Goal: Task Accomplishment & Management: Manage account settings

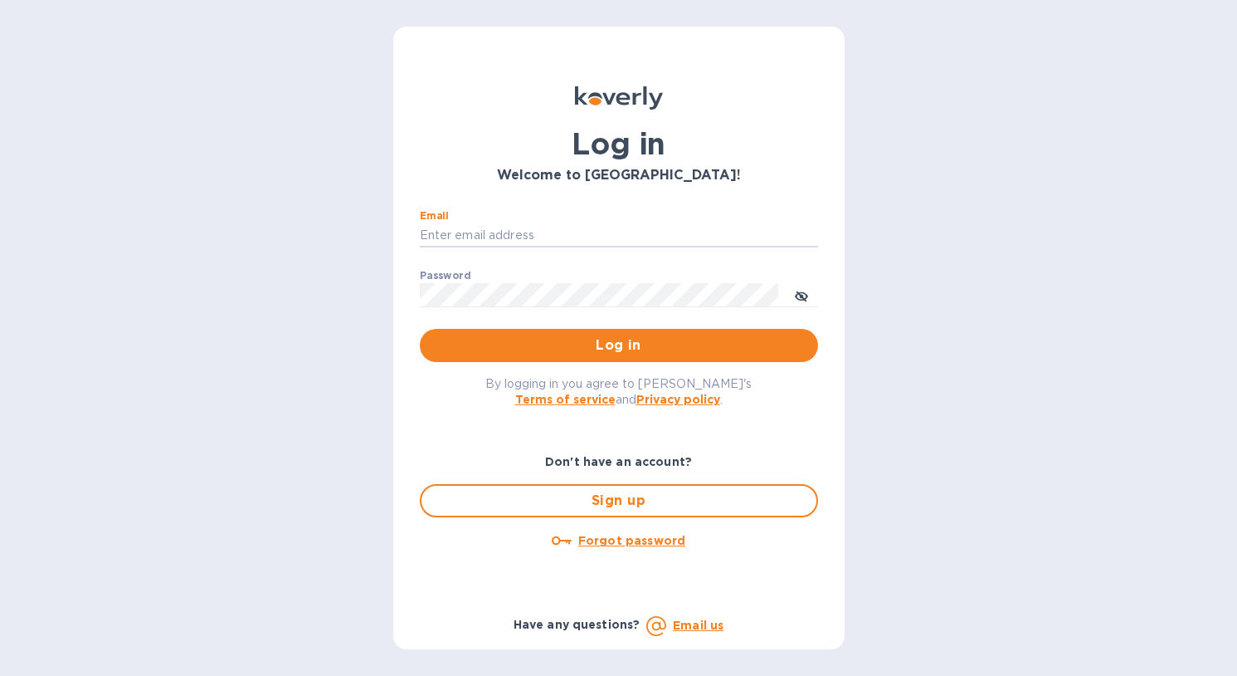
type input "[EMAIL_ADDRESS][DOMAIN_NAME]"
click at [618, 344] on button "Log in" at bounding box center [619, 345] width 398 height 33
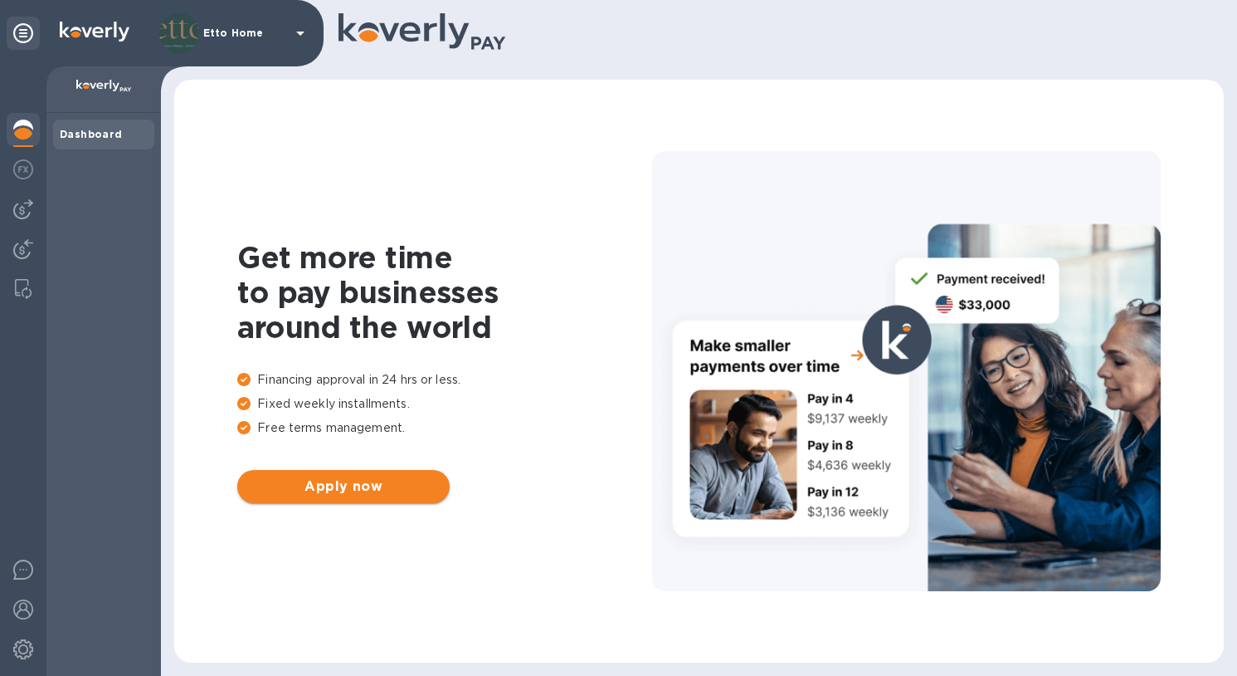
click at [331, 483] on span "Apply now" at bounding box center [344, 486] width 186 height 20
click at [22, 211] on img at bounding box center [23, 209] width 20 height 20
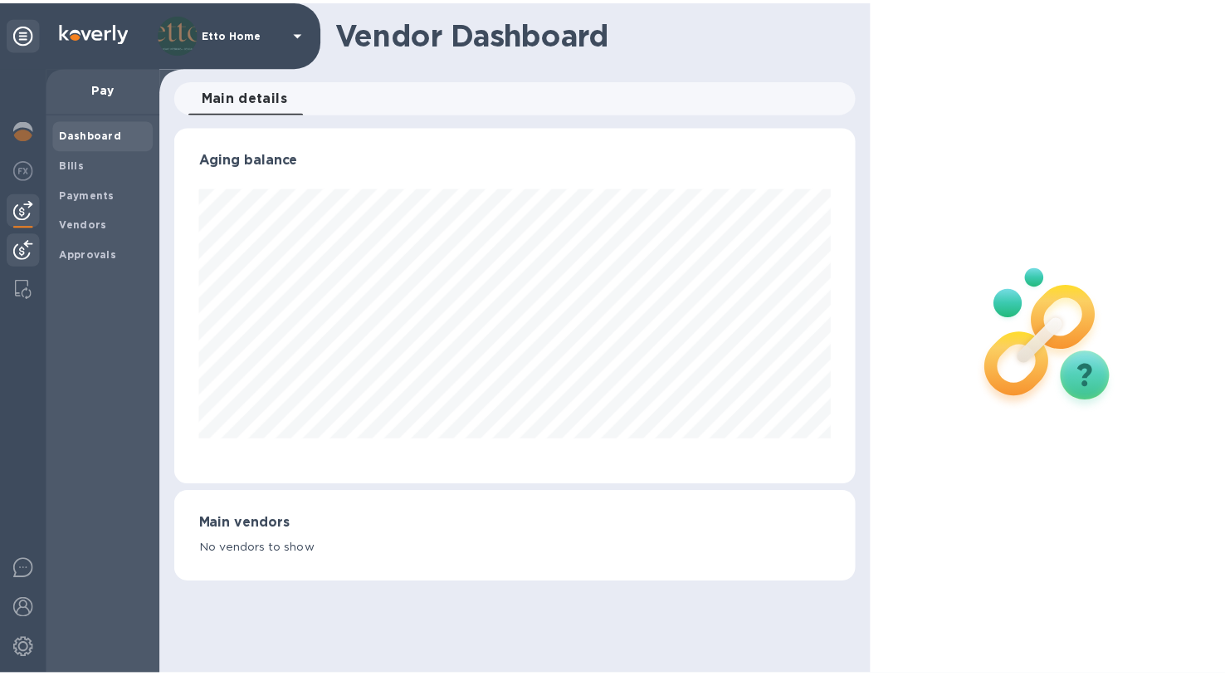
scroll to position [359, 687]
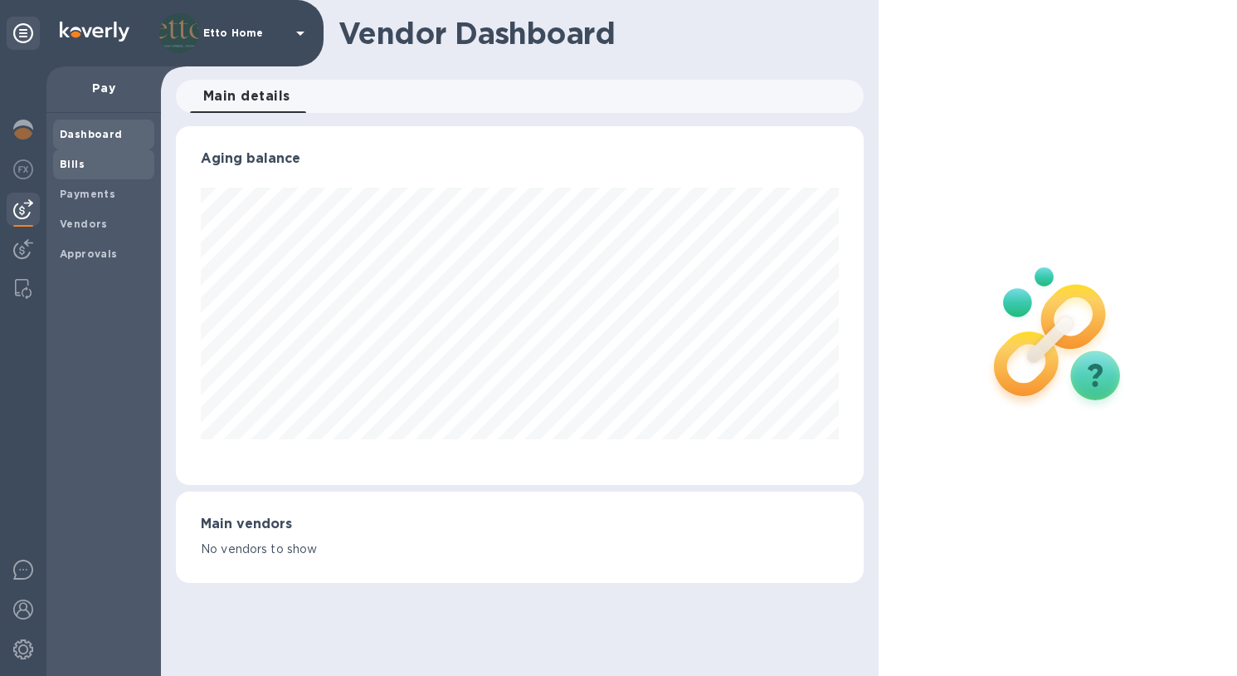
click at [81, 165] on b "Bills" at bounding box center [72, 164] width 25 height 12
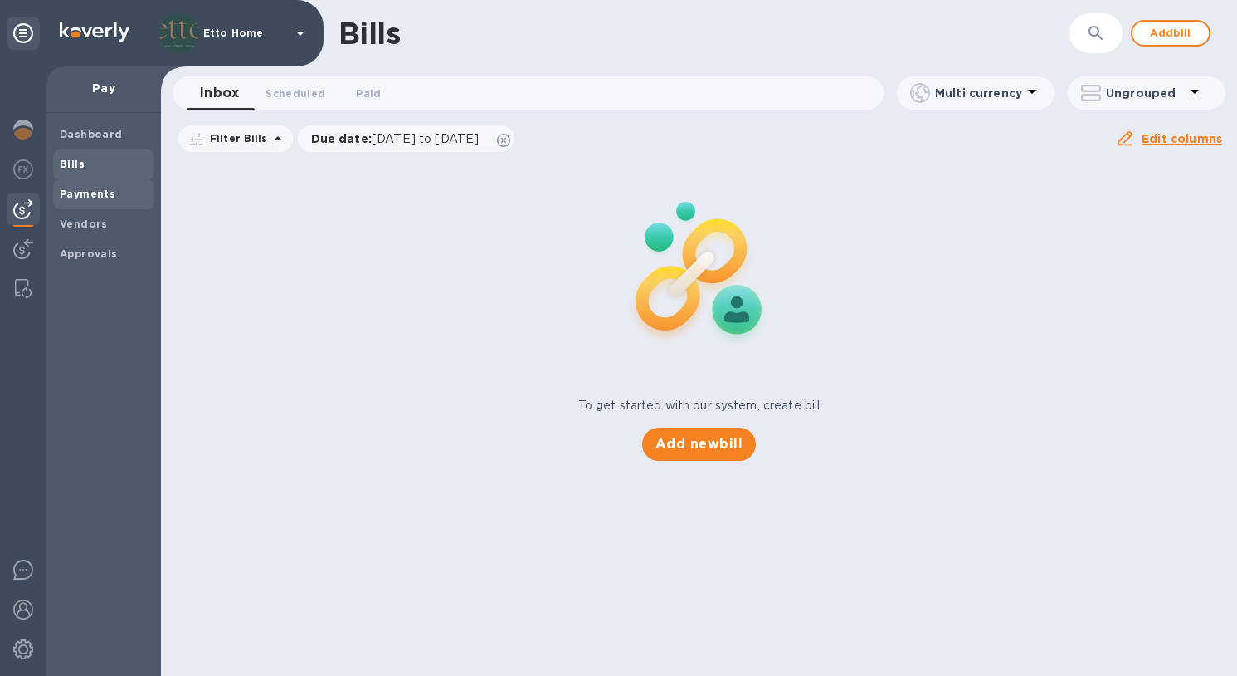
click at [95, 198] on span "Payments" at bounding box center [88, 194] width 56 height 17
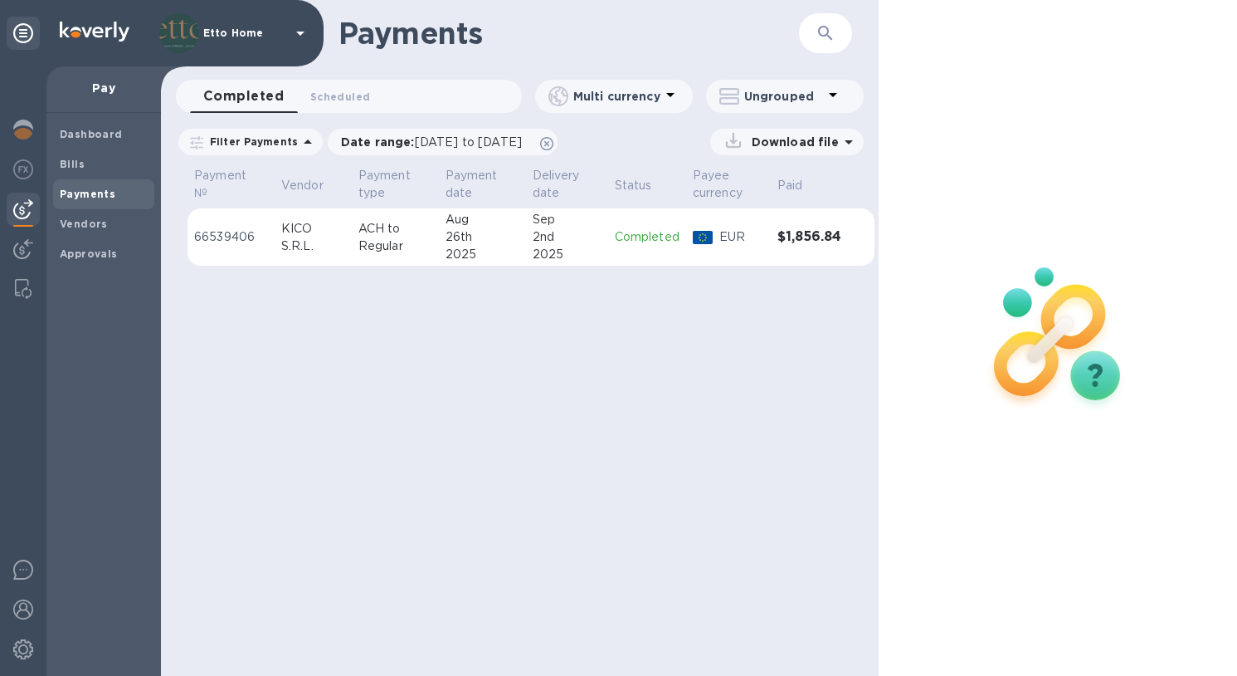
click at [387, 489] on div "Payments ​ Completed 0 Scheduled 0 Multi currency Ungrouped Filter Payments Dat…" at bounding box center [520, 338] width 718 height 676
click at [91, 229] on div "Vendors" at bounding box center [103, 224] width 101 height 30
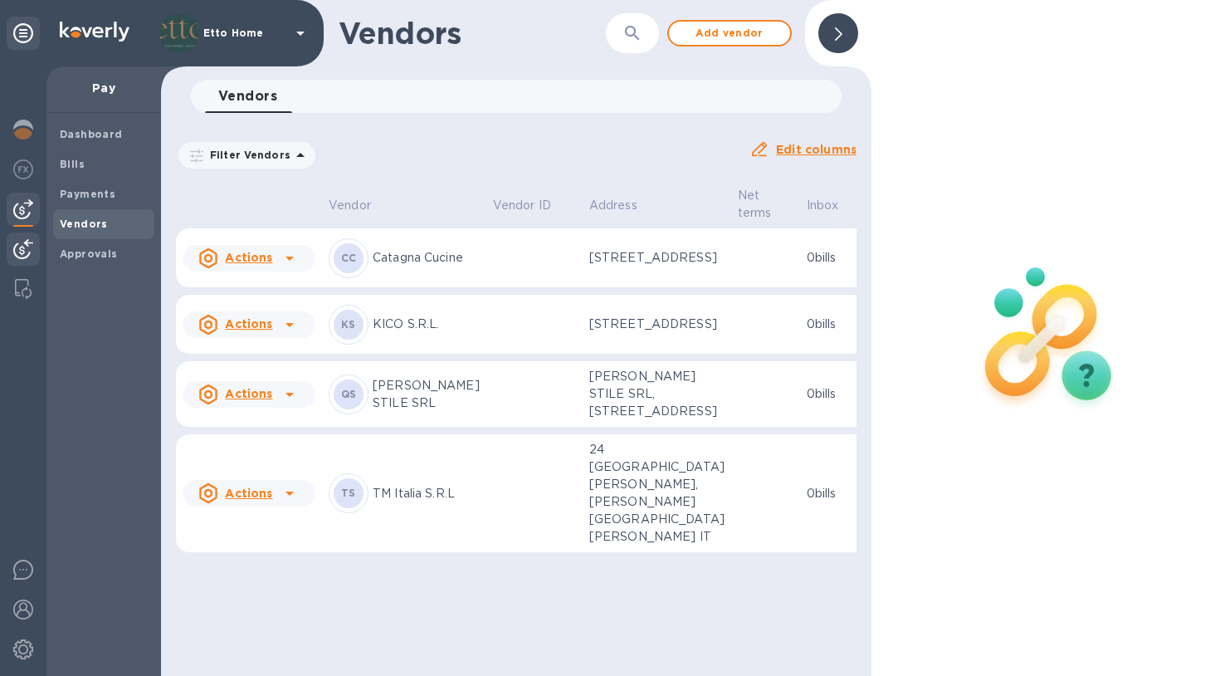
click at [26, 245] on img at bounding box center [23, 249] width 20 height 20
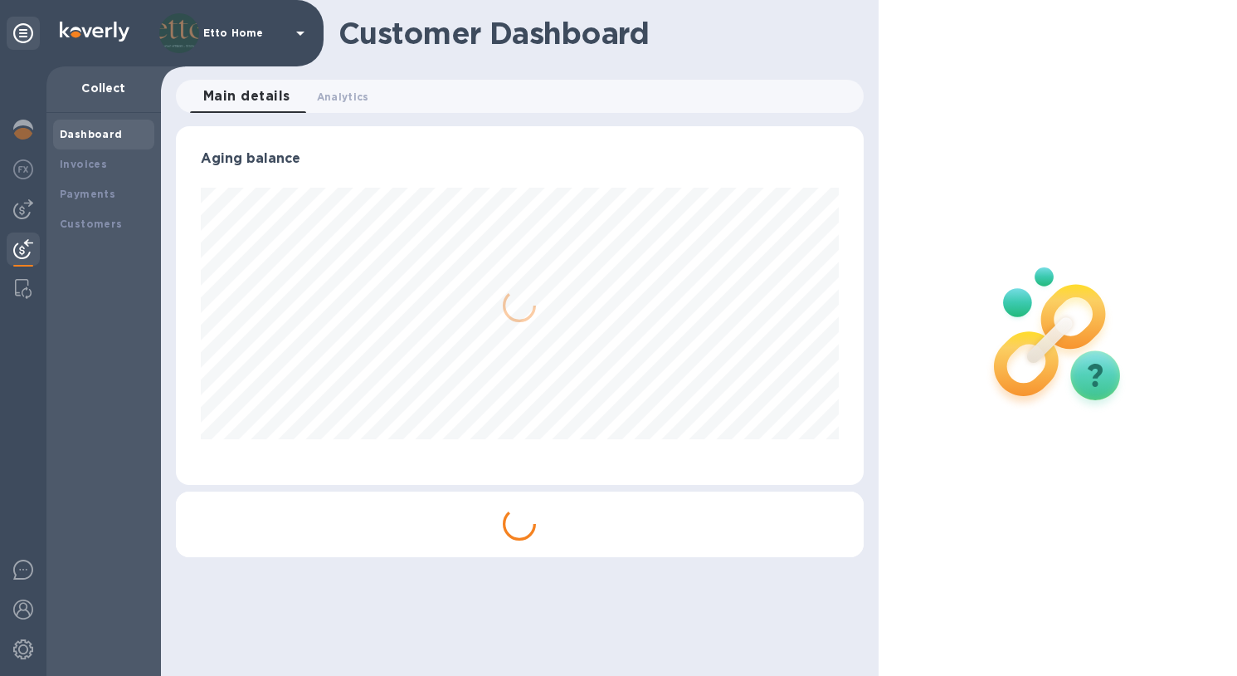
scroll to position [359, 687]
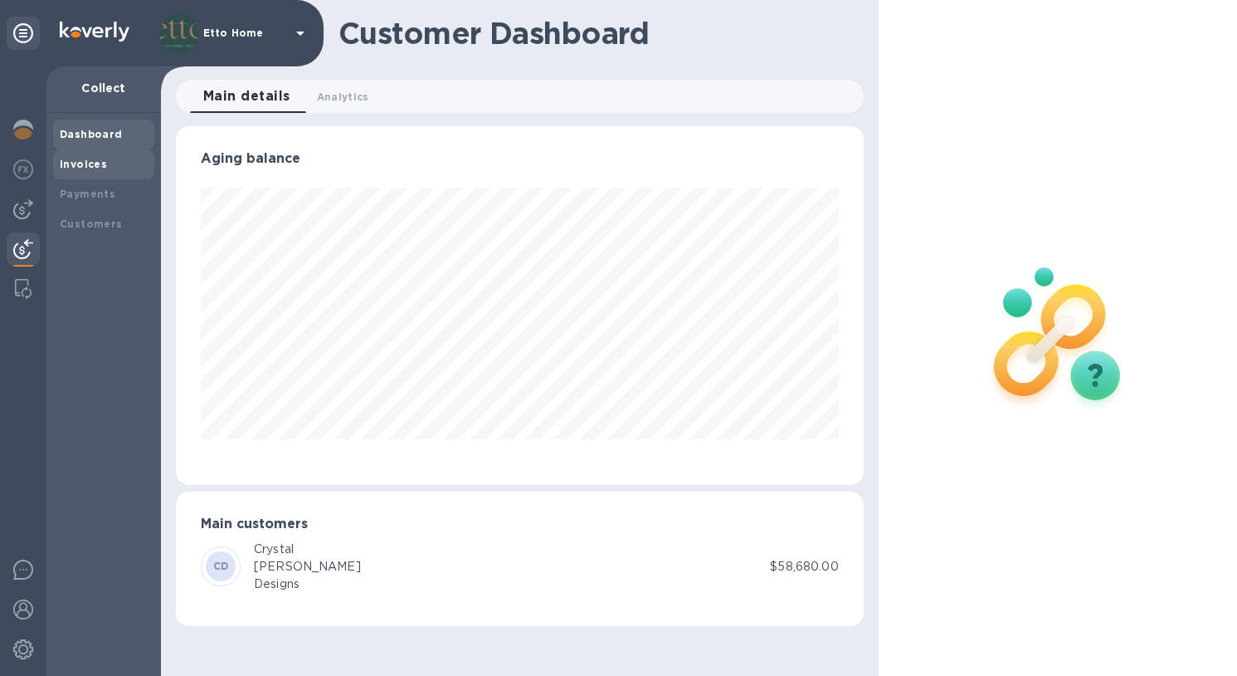
click at [71, 164] on b "Invoices" at bounding box center [83, 164] width 47 height 12
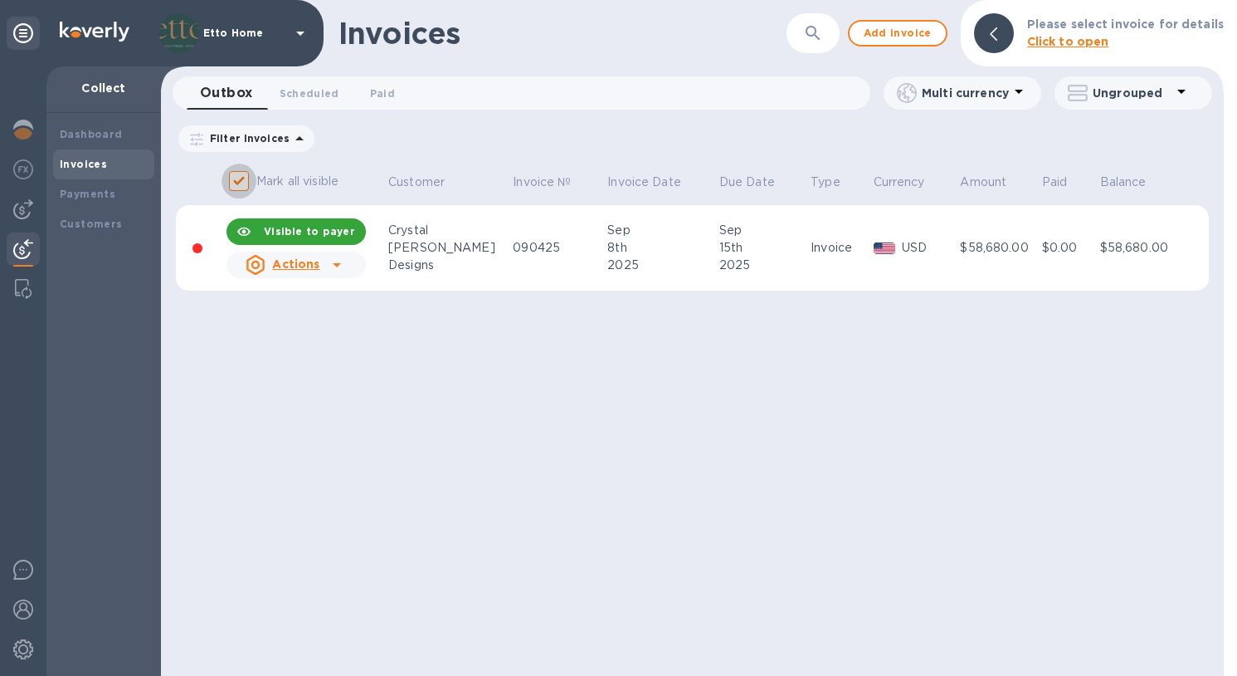
click at [236, 180] on input "Mark all visible" at bounding box center [239, 181] width 35 height 35
click at [242, 183] on input "Mark all visible" at bounding box center [239, 181] width 35 height 35
checkbox input "false"
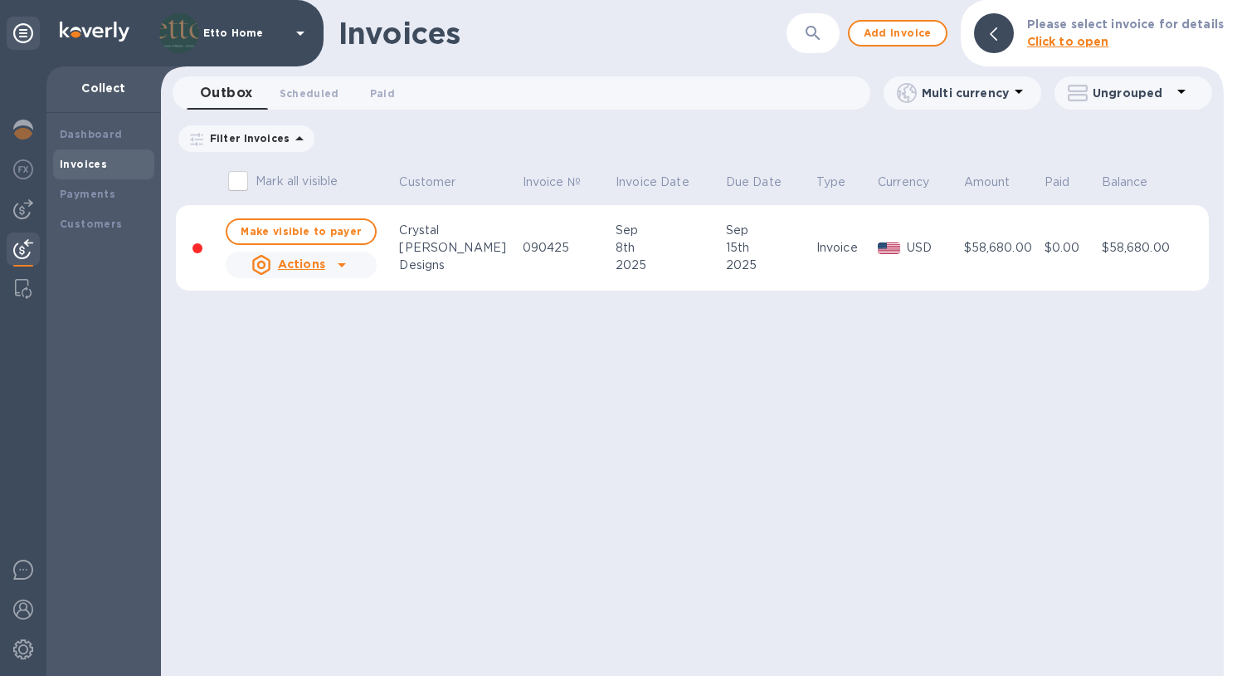
click at [234, 203] on th "Mark all visible" at bounding box center [309, 183] width 173 height 44
click at [1185, 291] on table "Mark all visible Customer Invoice № Invoice Date Due Date Type Currency Amount …" at bounding box center [692, 233] width 1033 height 145
click at [106, 217] on b "Customers" at bounding box center [91, 223] width 63 height 12
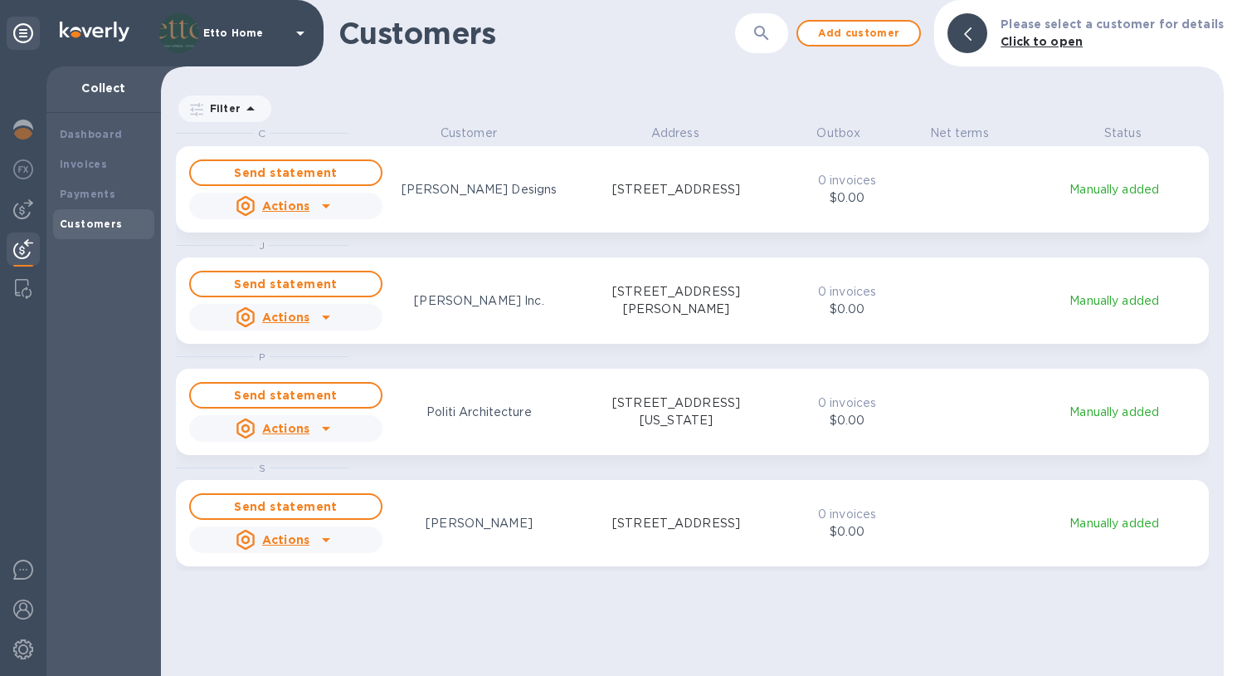
scroll to position [539, 1057]
click at [116, 191] on div "Payments" at bounding box center [104, 194] width 88 height 17
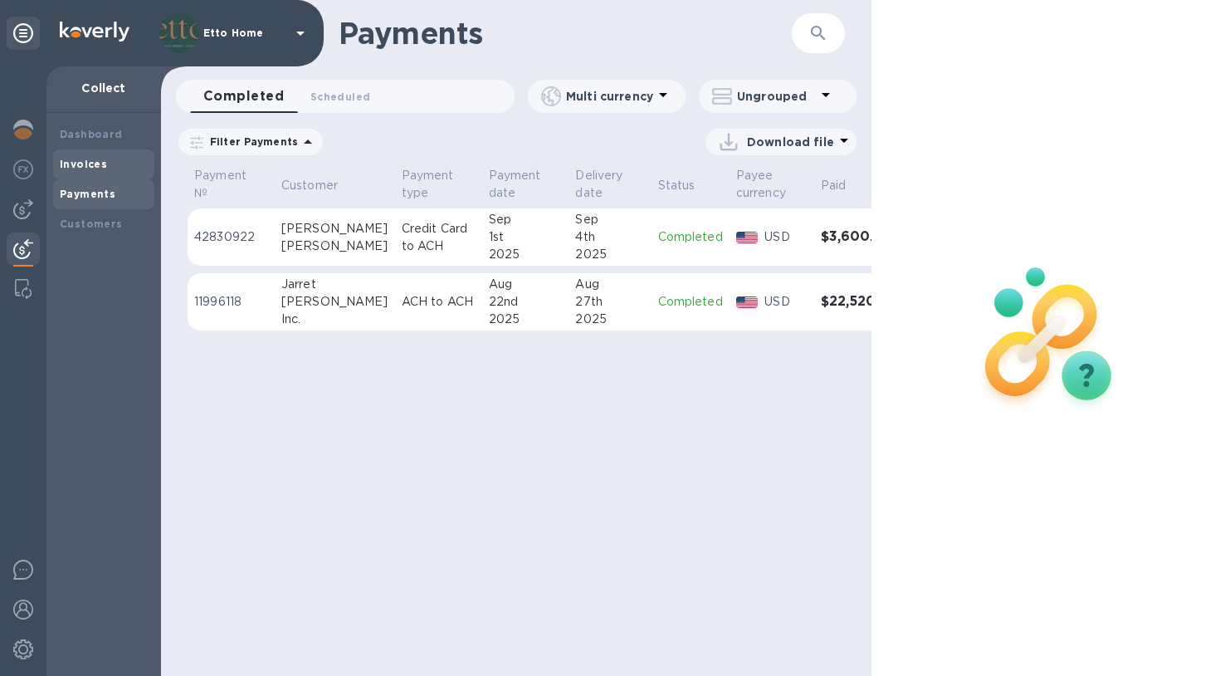
click at [95, 170] on div "Invoices" at bounding box center [104, 164] width 88 height 17
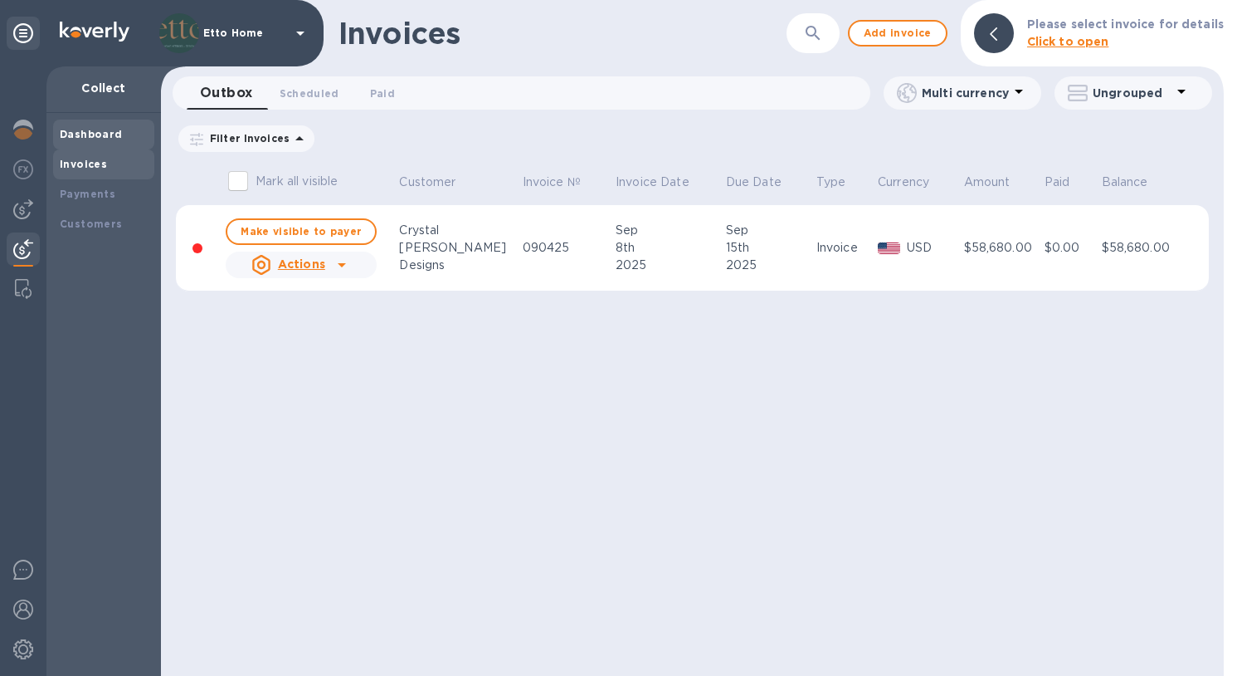
click at [103, 135] on b "Dashboard" at bounding box center [91, 134] width 63 height 12
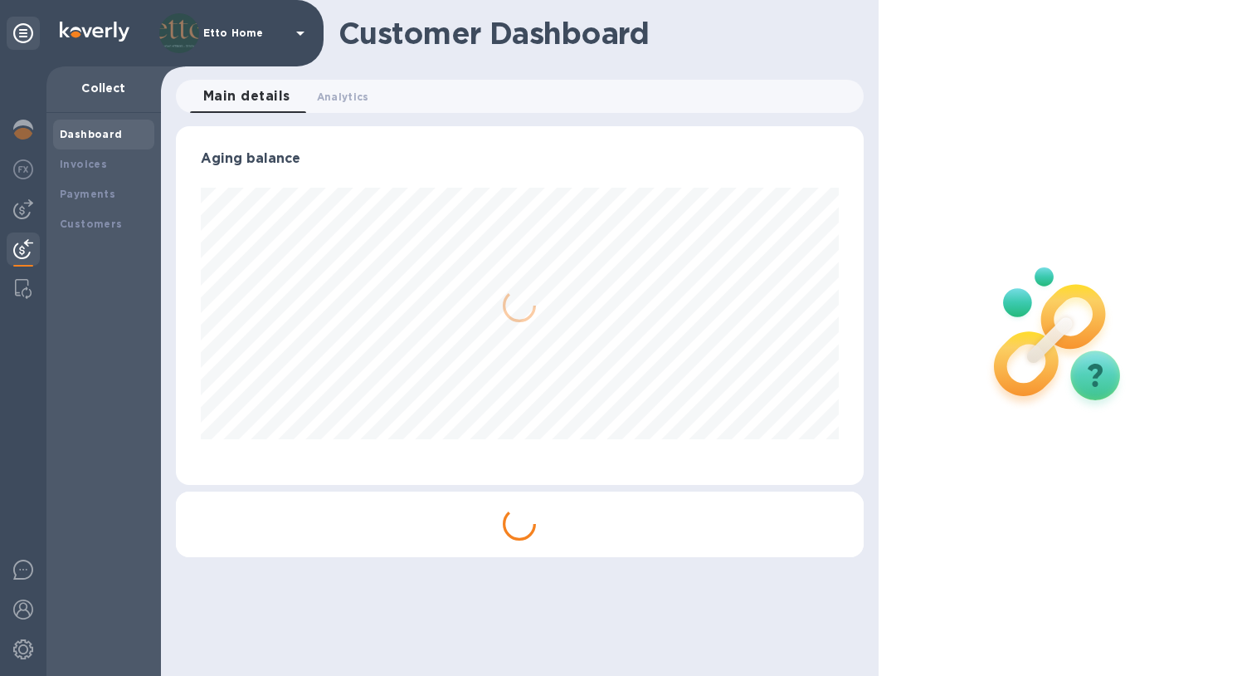
scroll to position [359, 687]
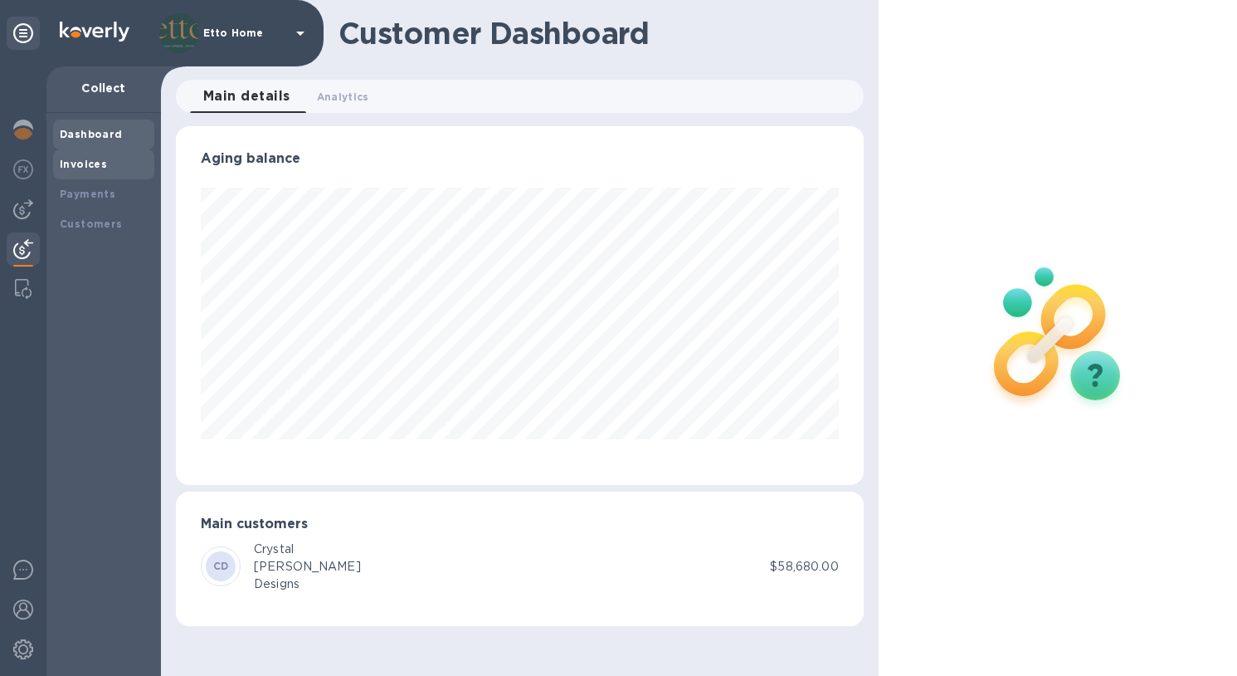
click at [99, 166] on b "Invoices" at bounding box center [83, 164] width 47 height 12
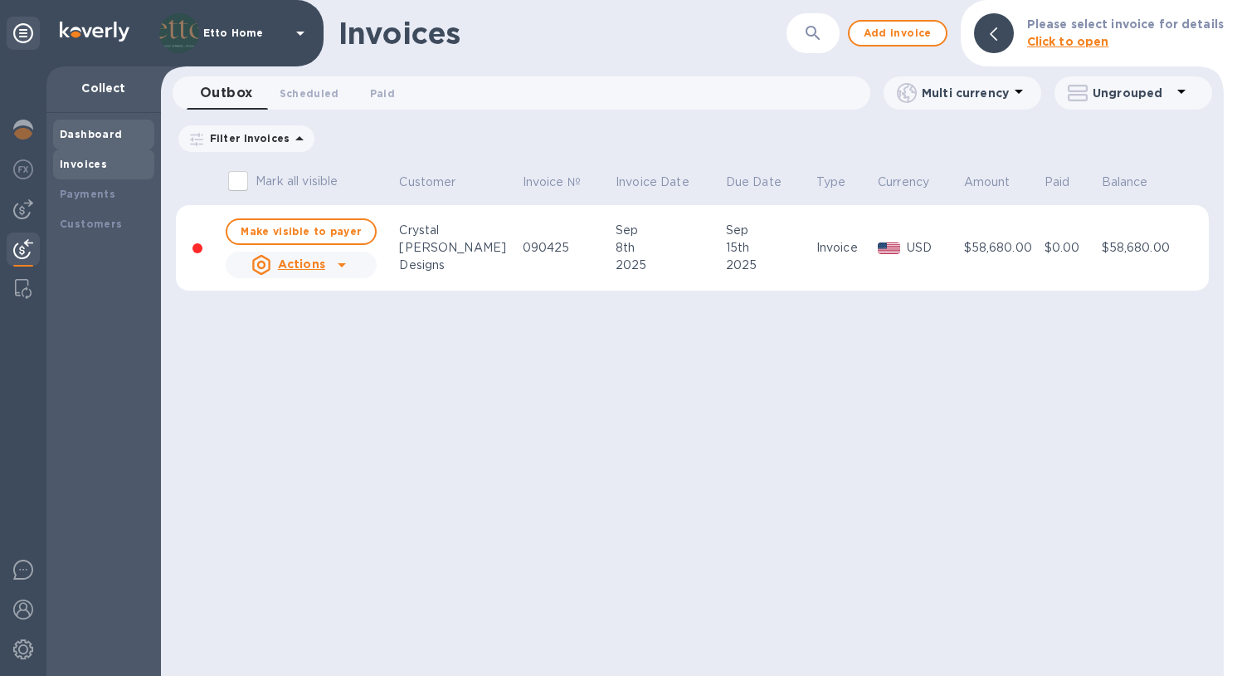
click at [100, 140] on div "Dashboard" at bounding box center [104, 134] width 88 height 17
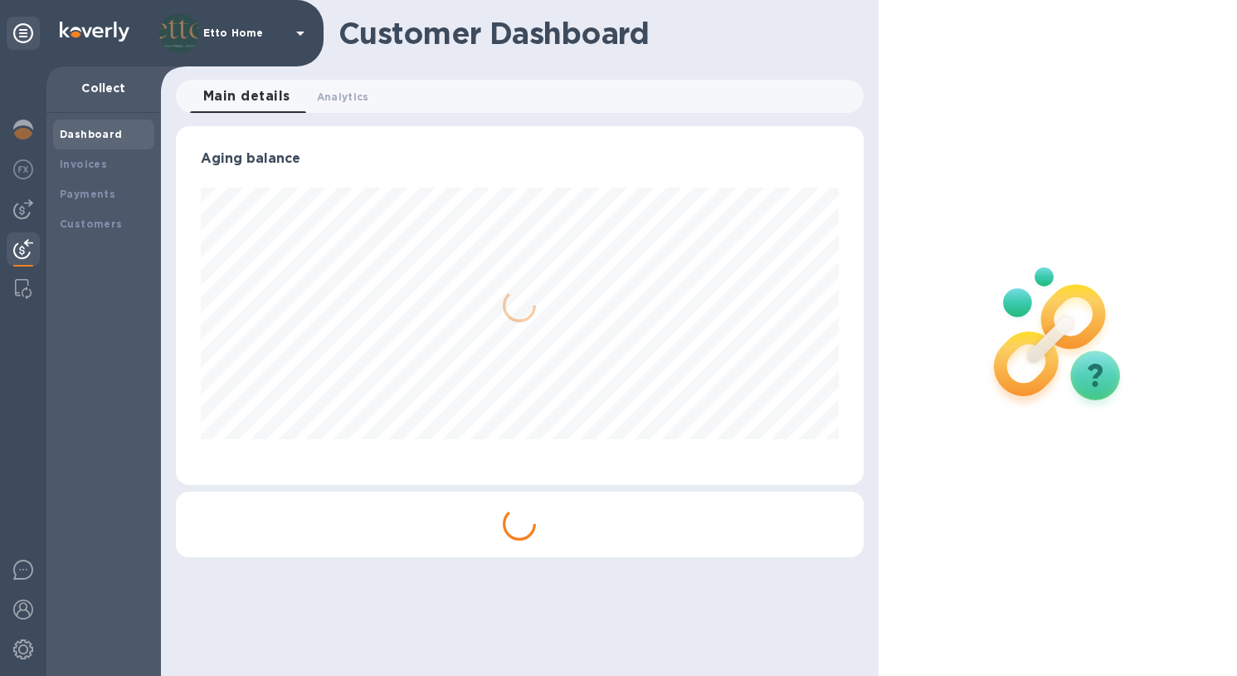
scroll to position [359, 687]
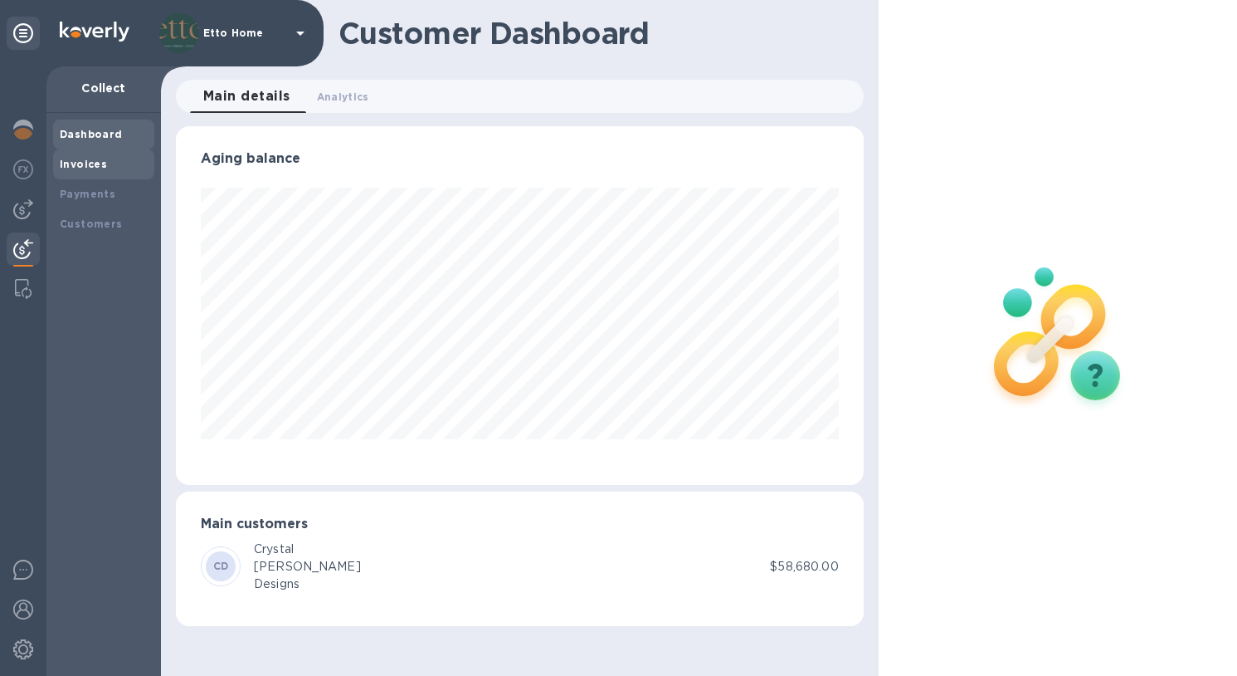
click at [97, 166] on b "Invoices" at bounding box center [83, 164] width 47 height 12
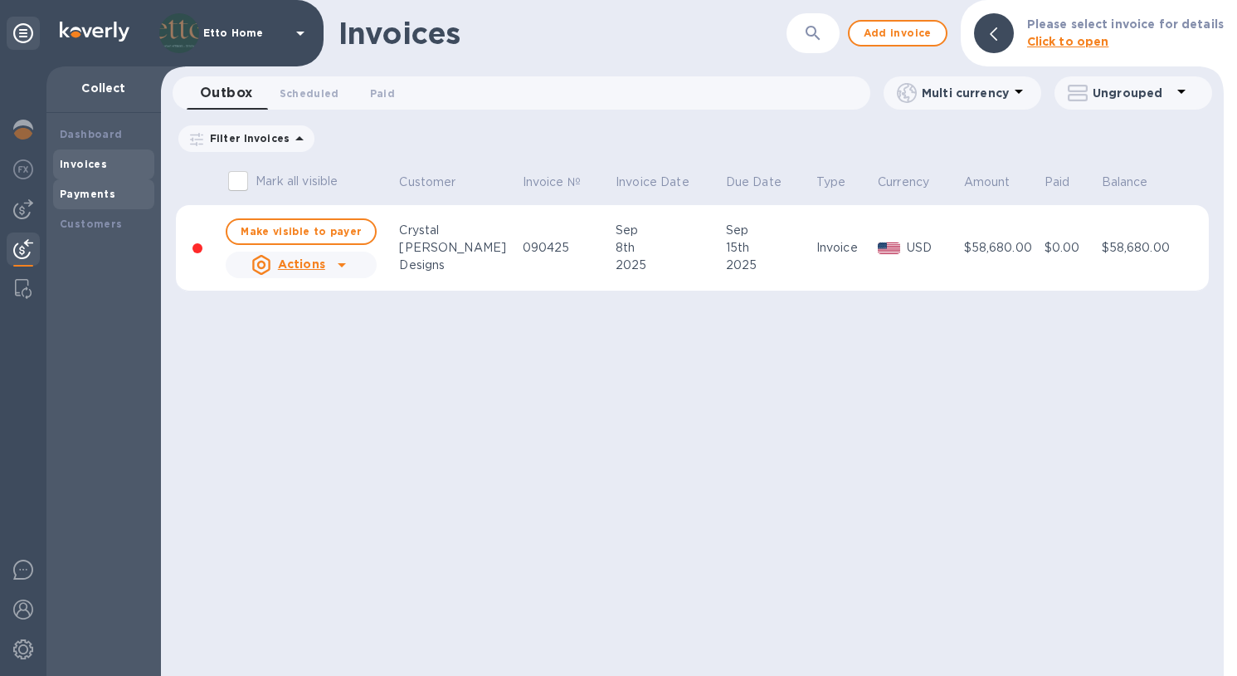
click at [110, 199] on div "Payments" at bounding box center [104, 194] width 88 height 17
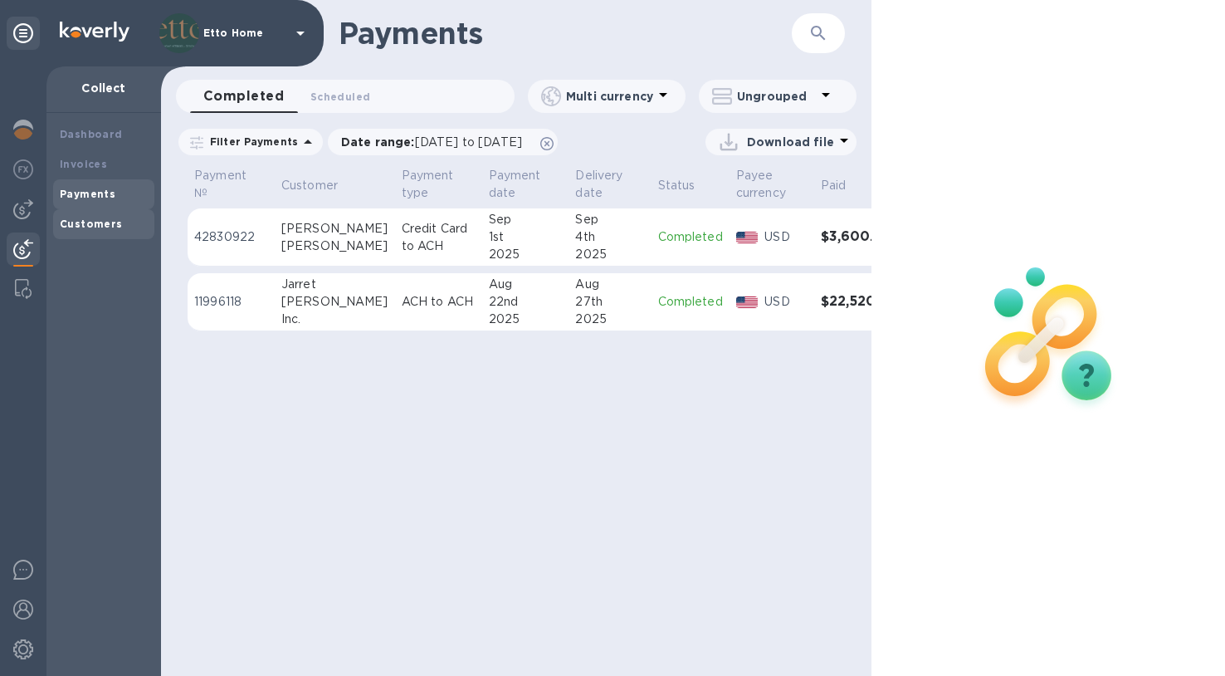
click at [104, 224] on b "Customers" at bounding box center [91, 223] width 63 height 12
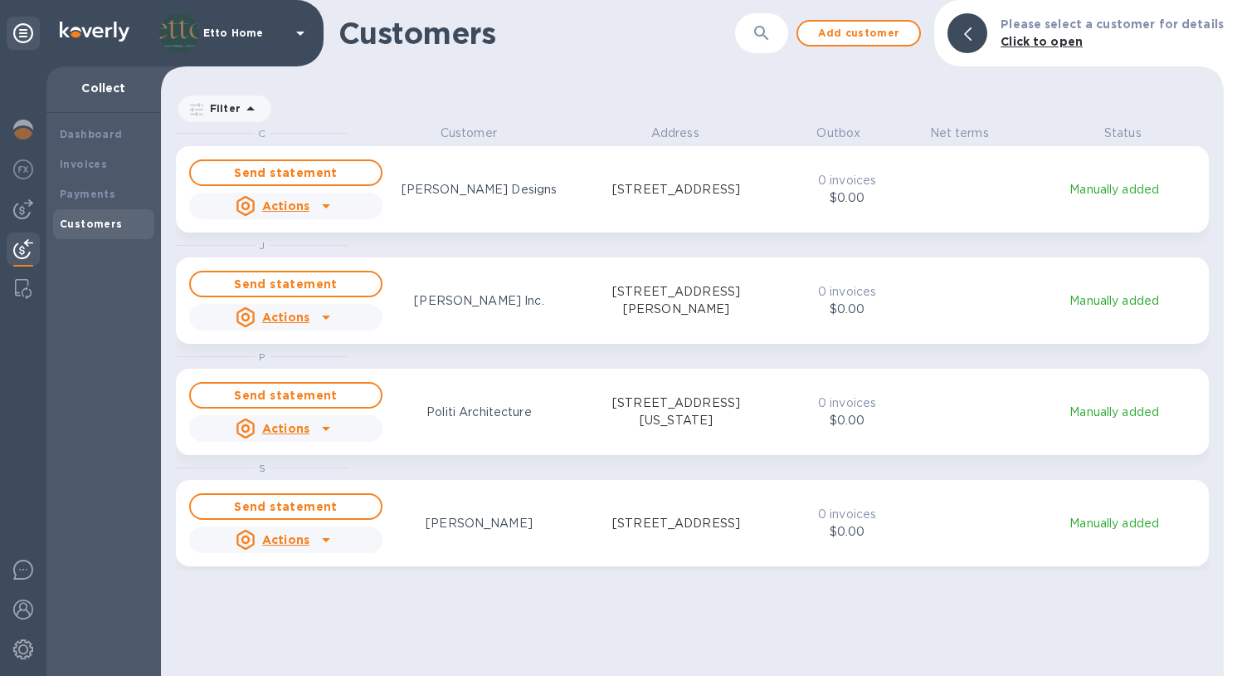
scroll to position [539, 1057]
click at [471, 308] on p "[PERSON_NAME] Inc." at bounding box center [478, 300] width 129 height 17
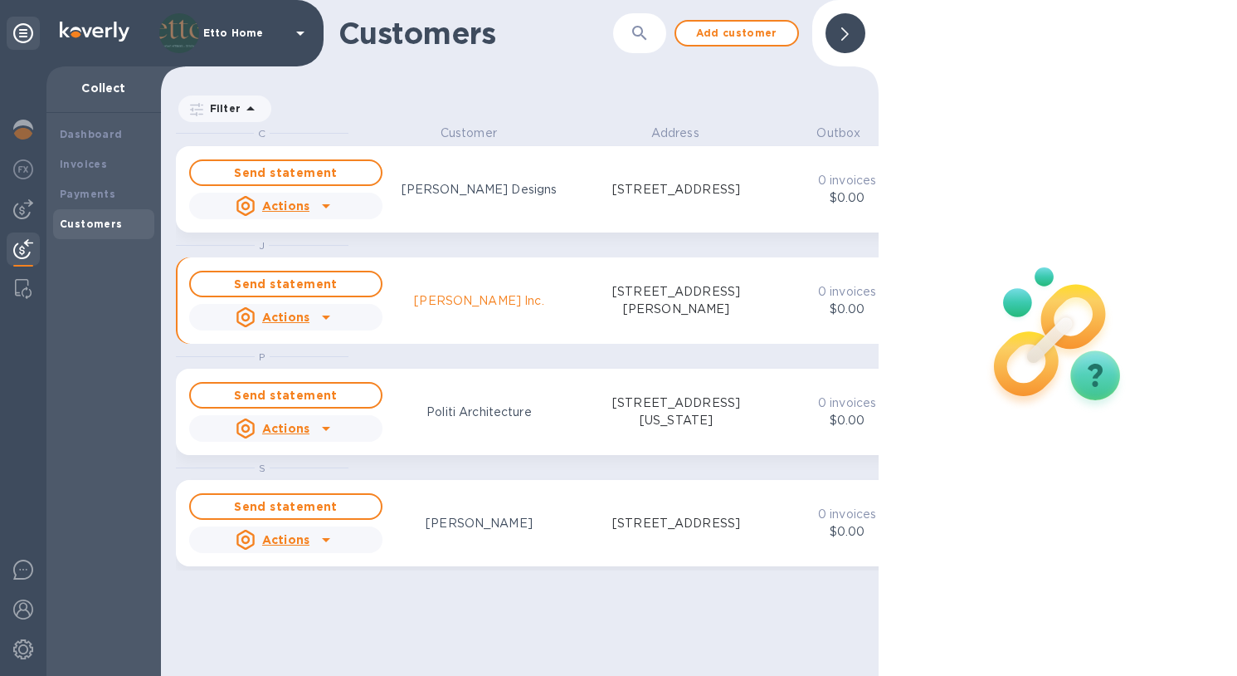
scroll to position [13, 7]
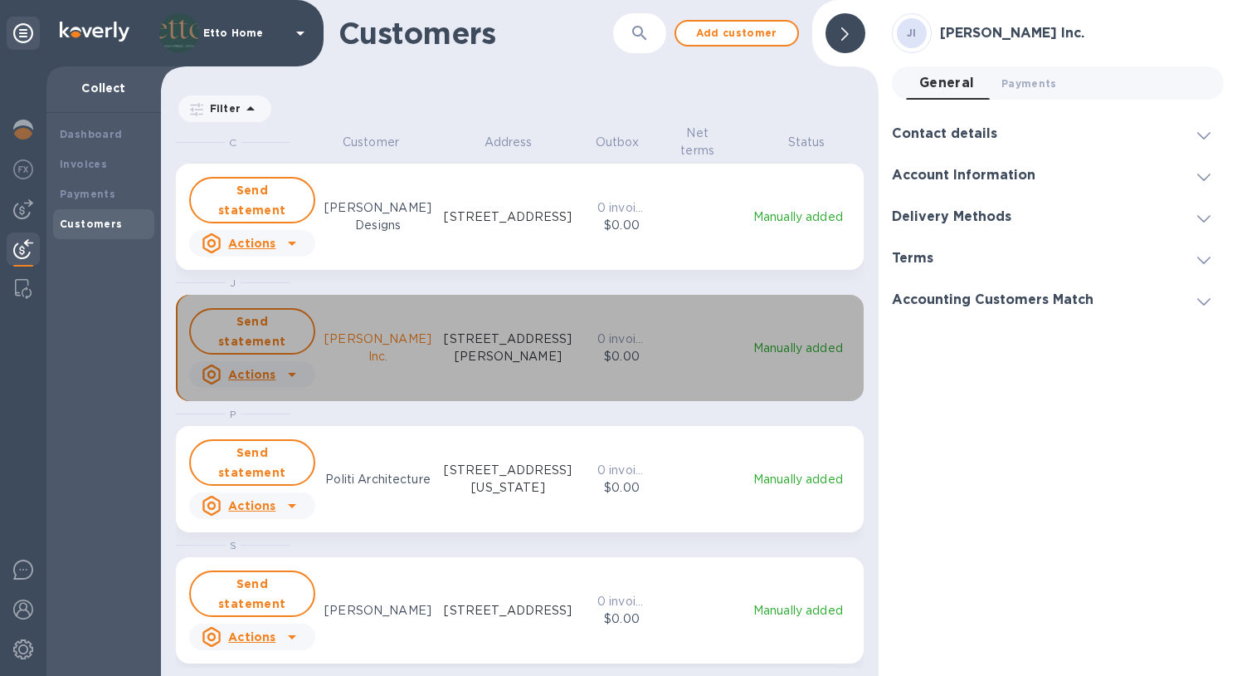
click at [290, 372] on icon "grid" at bounding box center [292, 374] width 20 height 20
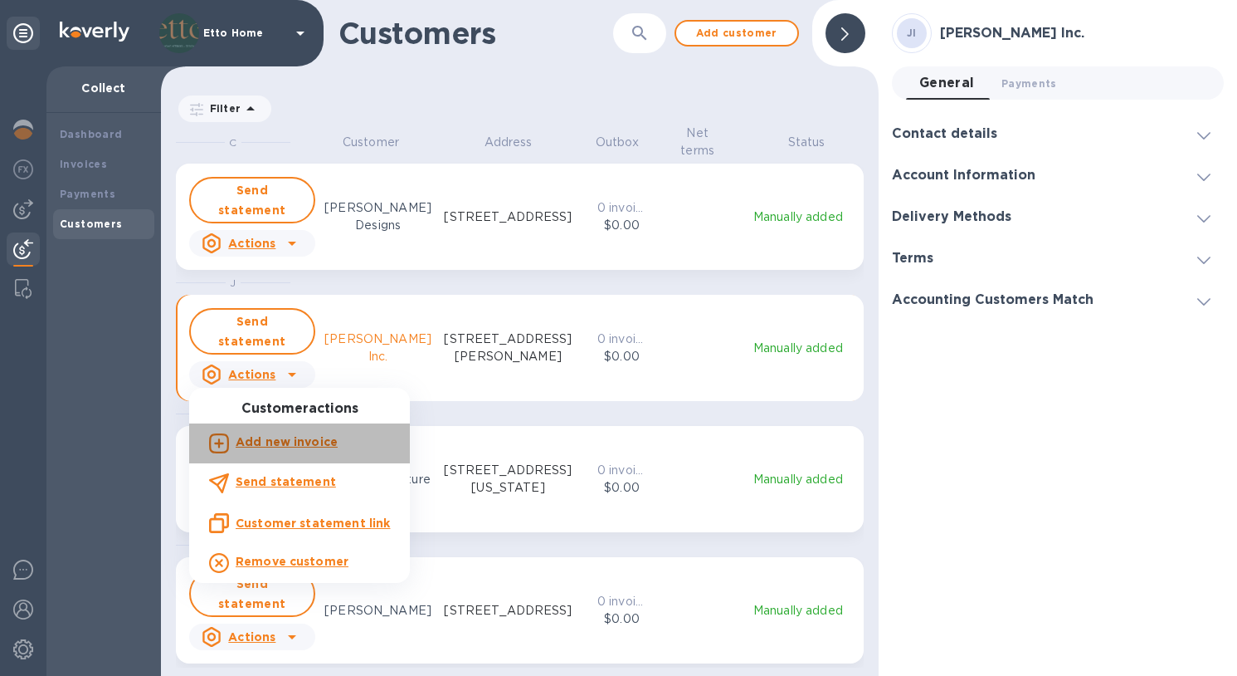
click at [320, 445] on b "Add new invoice" at bounding box center [287, 441] width 102 height 13
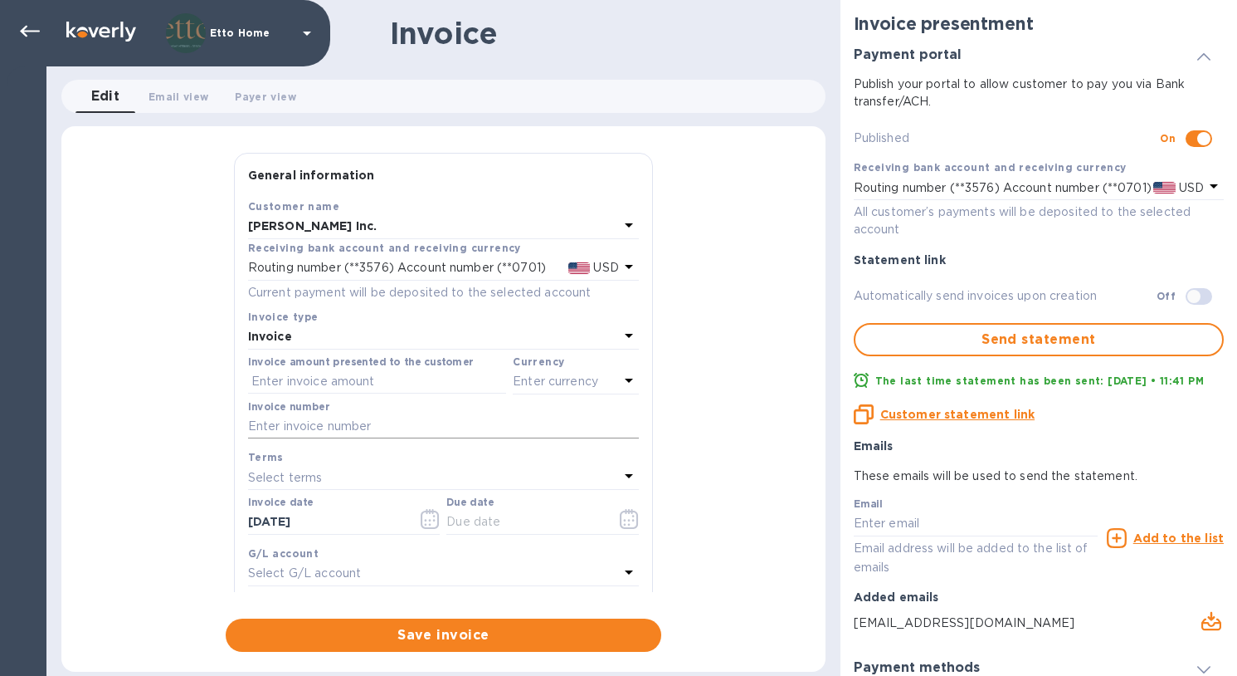
click at [364, 422] on input "text" at bounding box center [443, 426] width 391 height 25
type input "091925"
click at [725, 412] on div "General information Save Customer name [PERSON_NAME] Inc. Receiving bank accoun…" at bounding box center [443, 402] width 764 height 499
click at [463, 372] on input "text" at bounding box center [377, 381] width 258 height 25
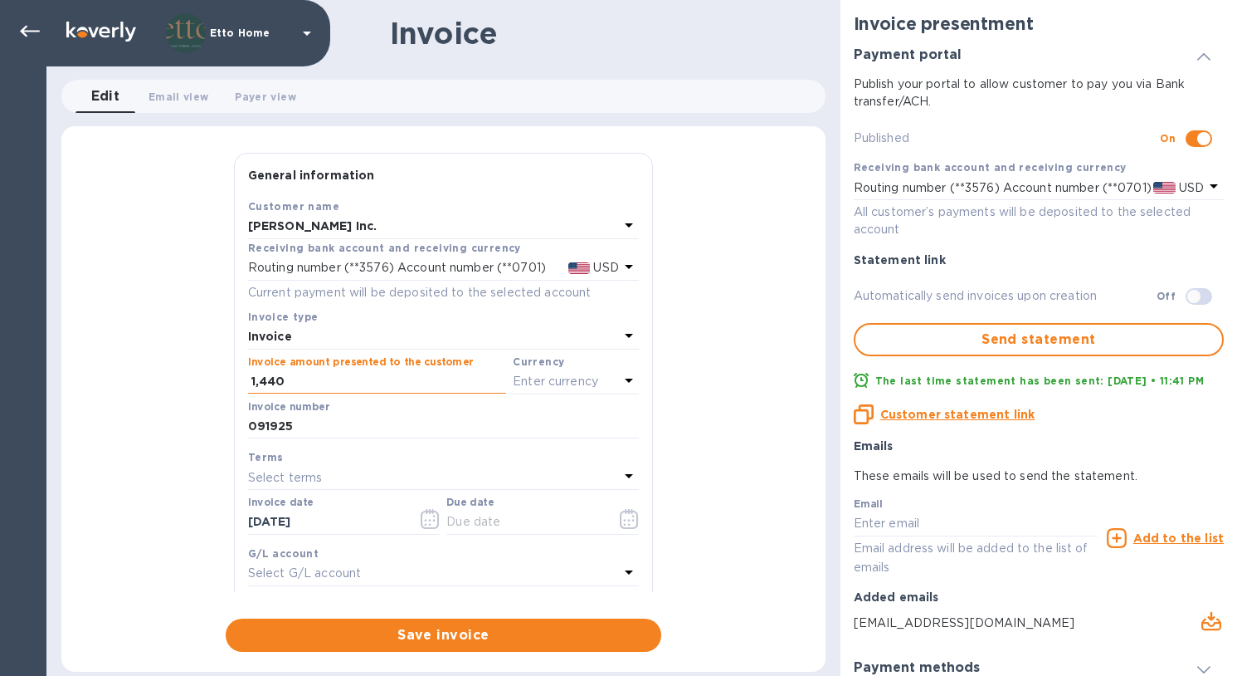
type input "14,400"
click at [705, 409] on div "General information Save Customer name [PERSON_NAME] Inc. Receiving bank accoun…" at bounding box center [443, 402] width 764 height 499
click at [598, 380] on div "Enter currency" at bounding box center [566, 381] width 106 height 23
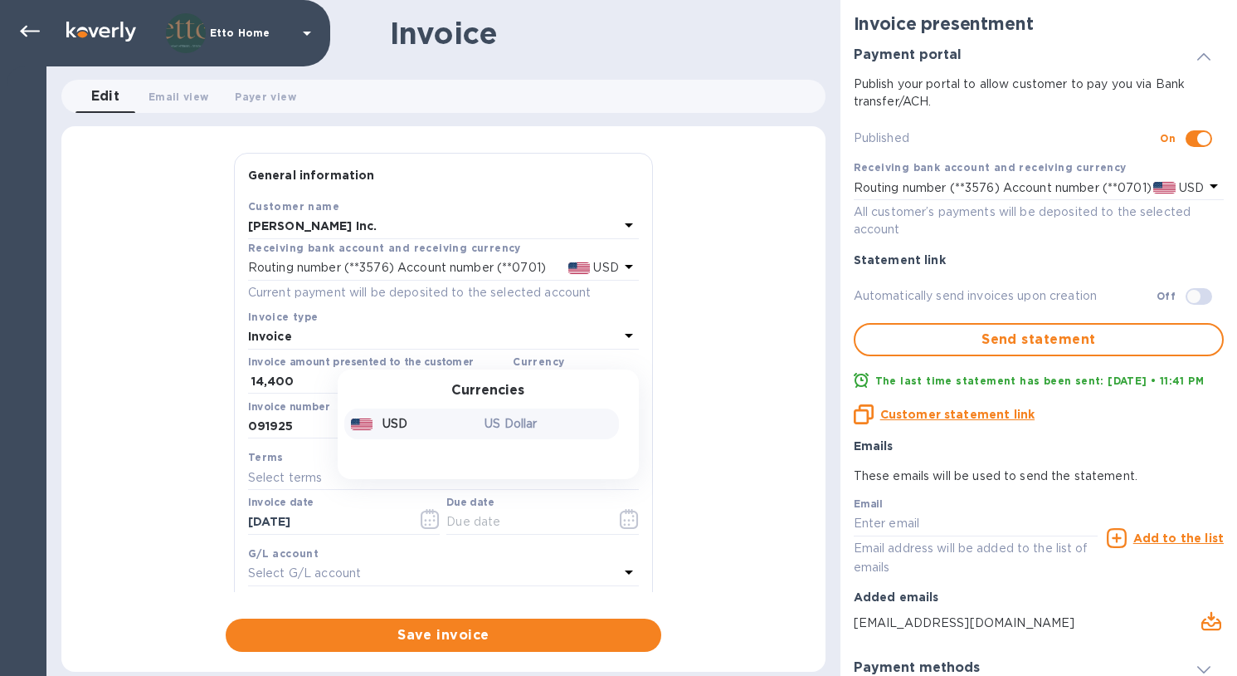
click at [464, 412] on div "USD" at bounding box center [415, 424] width 134 height 24
click at [614, 496] on div "Due date" at bounding box center [543, 515] width 193 height 38
click at [623, 509] on icon "button" at bounding box center [629, 519] width 18 height 20
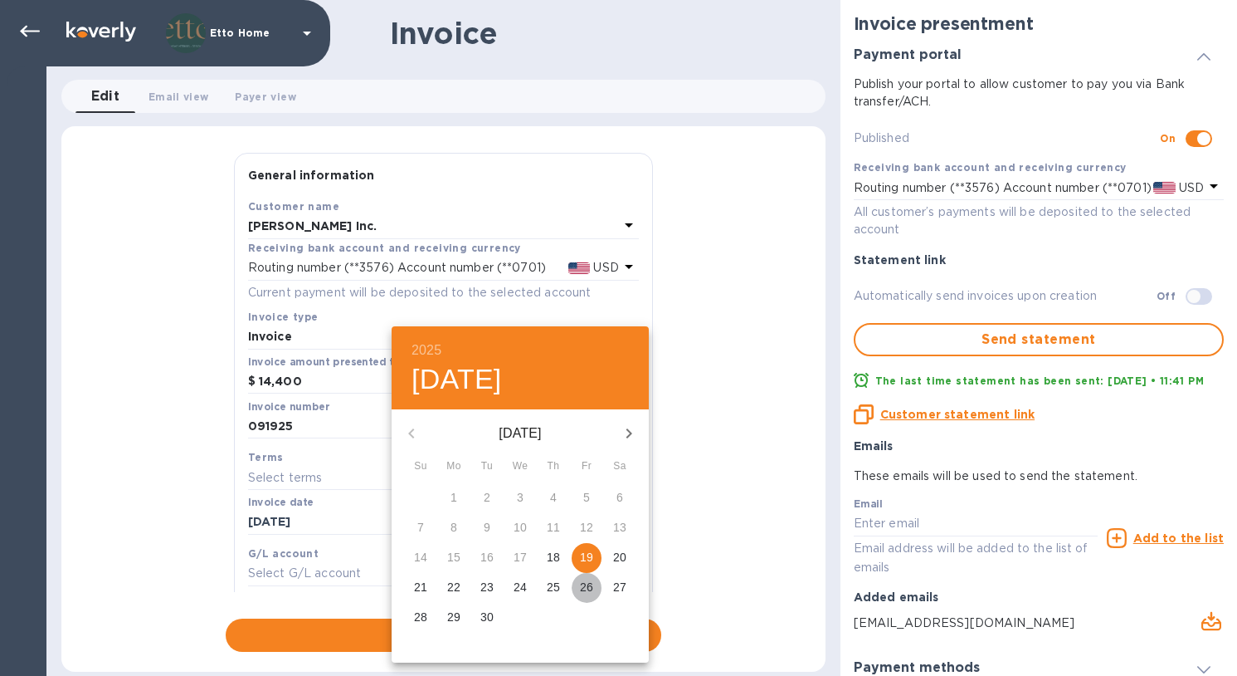
click at [591, 588] on p "26" at bounding box center [586, 586] width 13 height 17
type input "[DATE]"
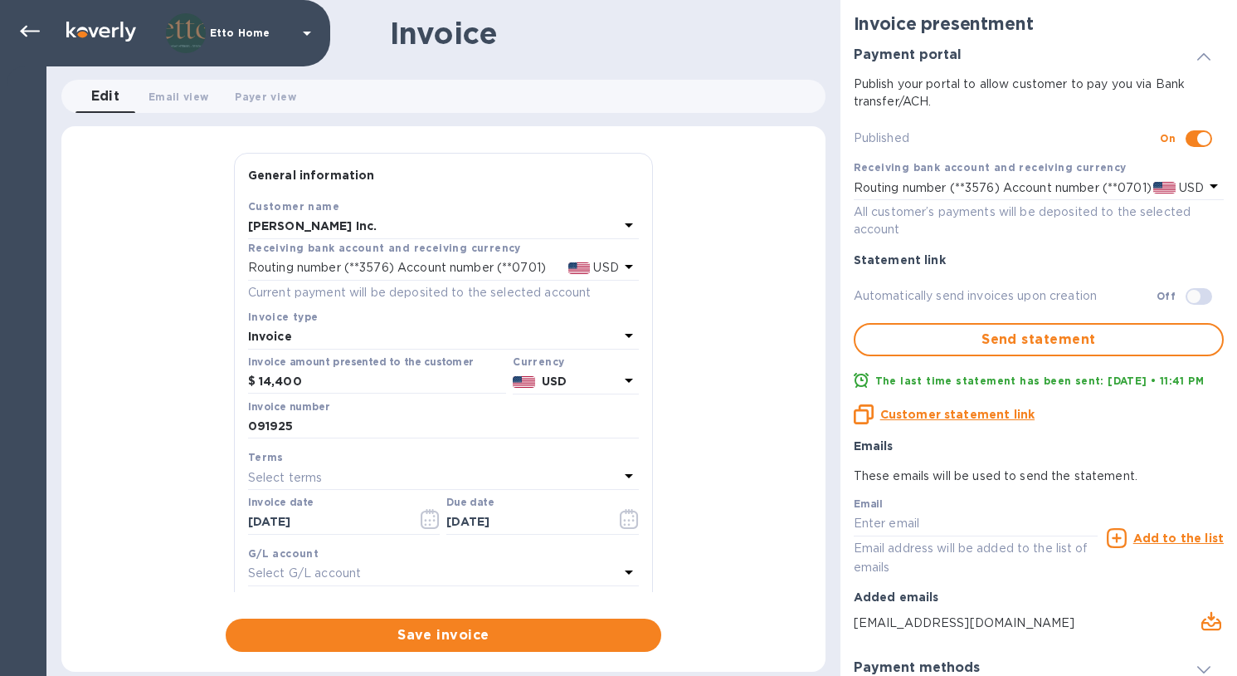
click at [705, 516] on div "General information Save Customer name [PERSON_NAME] Inc. Receiving bank accoun…" at bounding box center [443, 402] width 764 height 499
click at [625, 570] on icon at bounding box center [629, 572] width 8 height 4
click at [683, 540] on div "General information Save Customer name [PERSON_NAME] Inc. Receiving bank accoun…" at bounding box center [443, 402] width 764 height 499
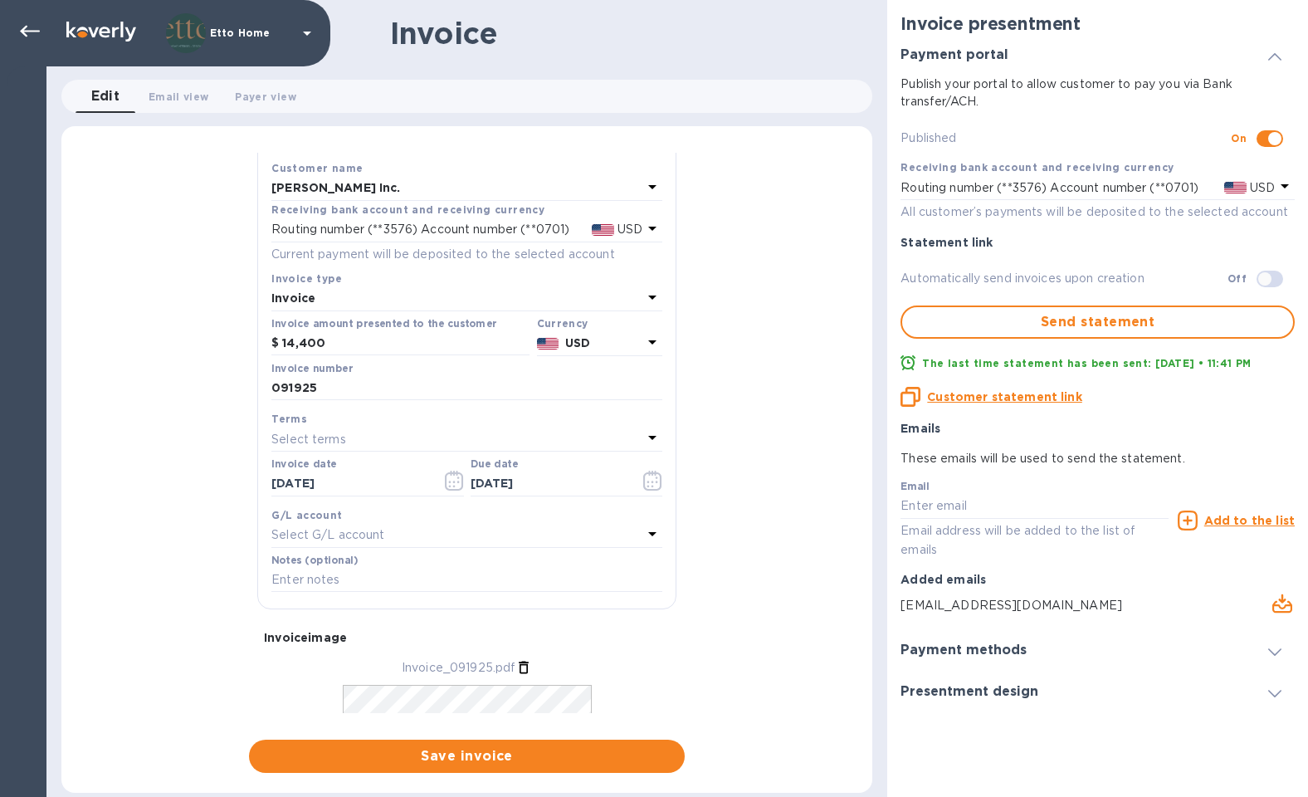
scroll to position [71, 0]
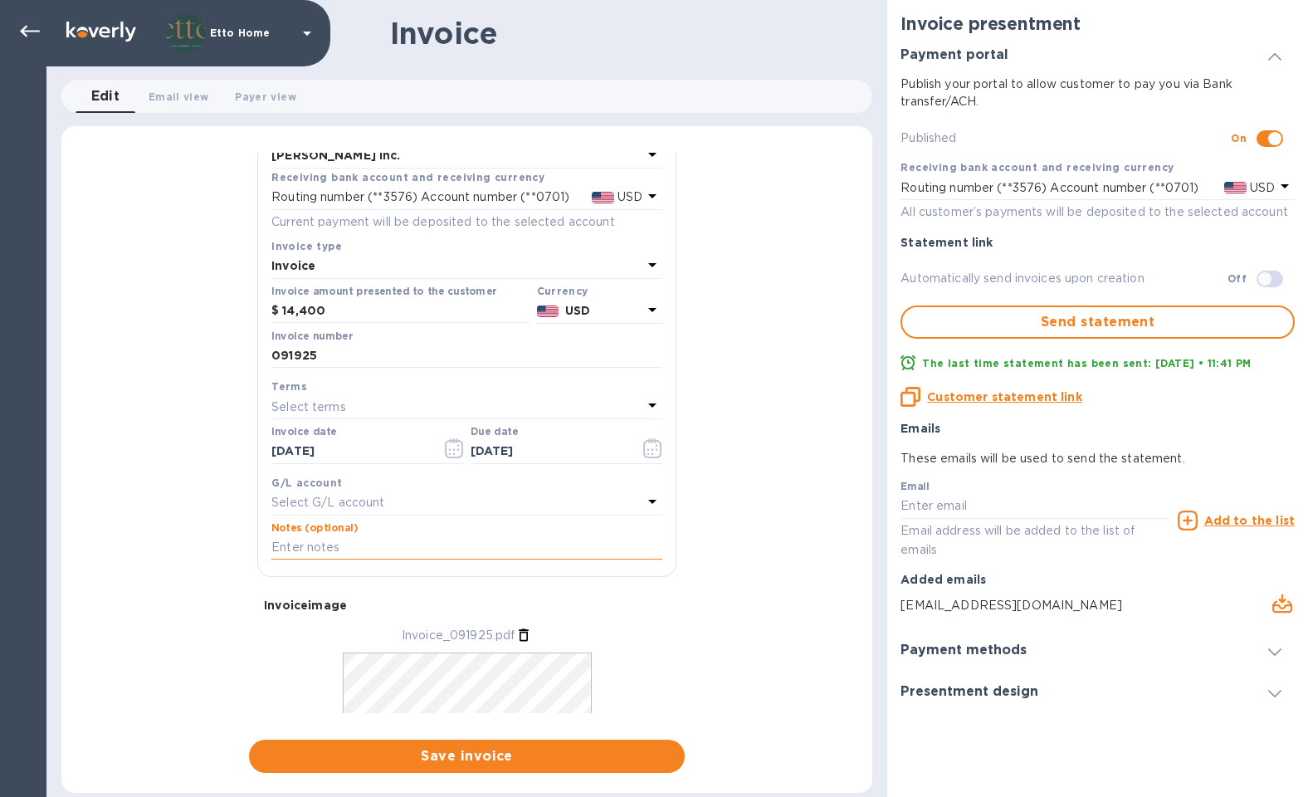
click at [536, 545] on input "text" at bounding box center [466, 547] width 391 height 25
type input "Deposit Invoice"
click at [783, 500] on div "General information Save Customer name [PERSON_NAME] Inc. Receiving bank accoun…" at bounding box center [466, 463] width 811 height 620
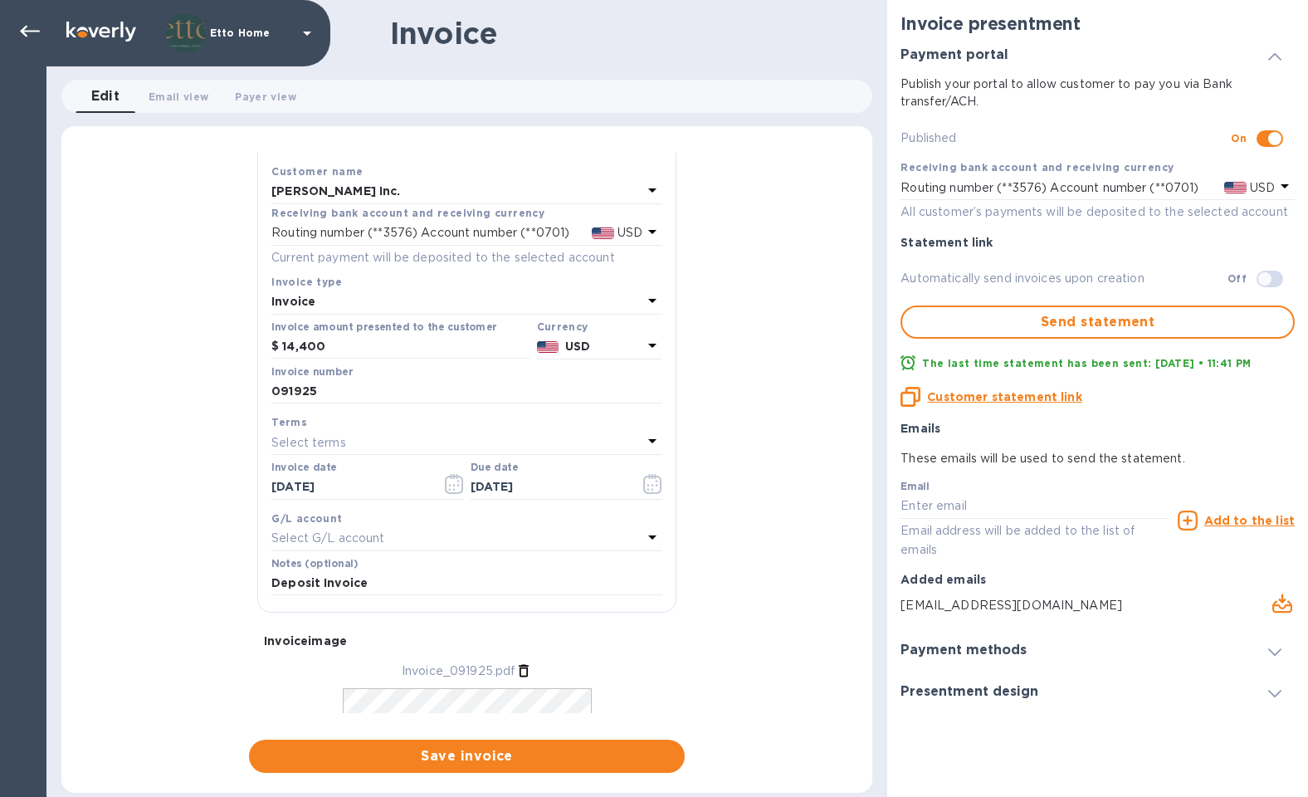
scroll to position [38, 0]
click at [343, 439] on p "Select terms" at bounding box center [308, 439] width 75 height 17
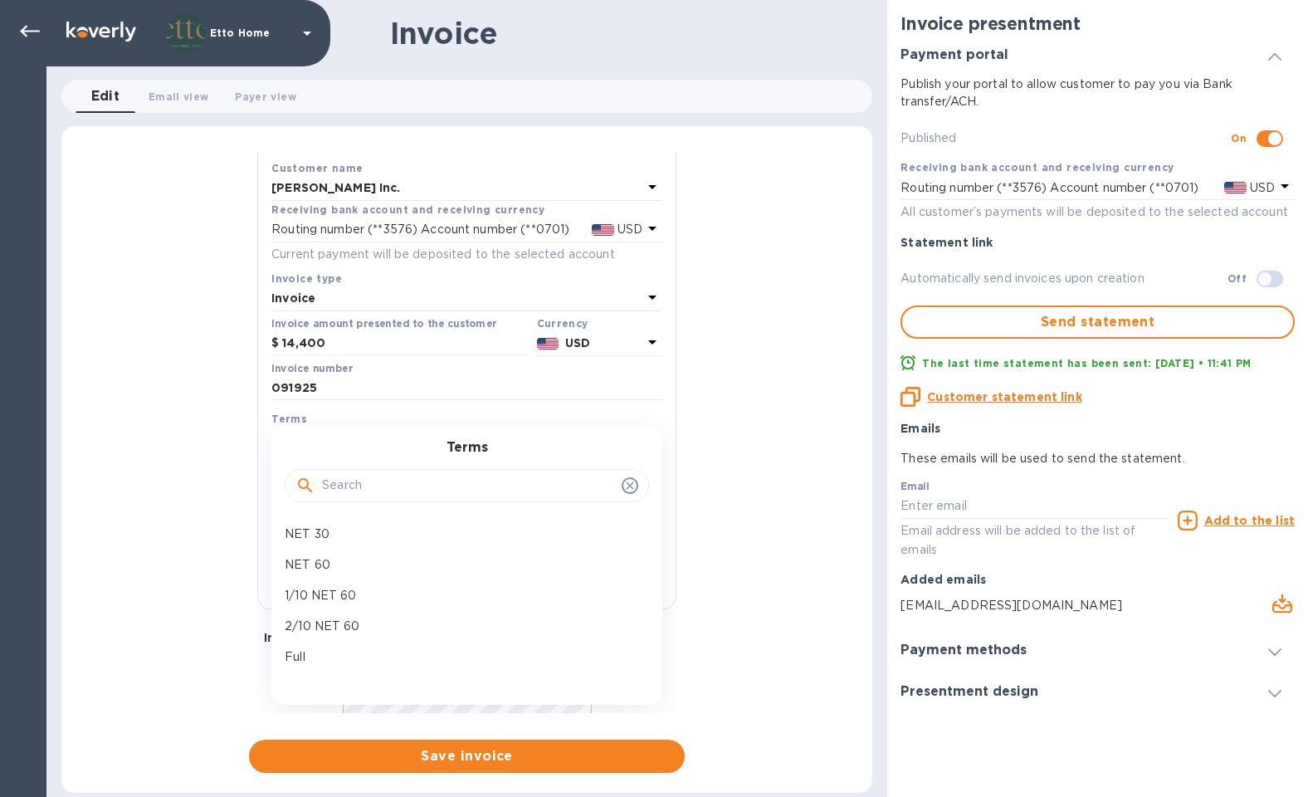
click at [774, 471] on div "General information Save Customer name [PERSON_NAME] Inc. Receiving bank accoun…" at bounding box center [466, 463] width 811 height 620
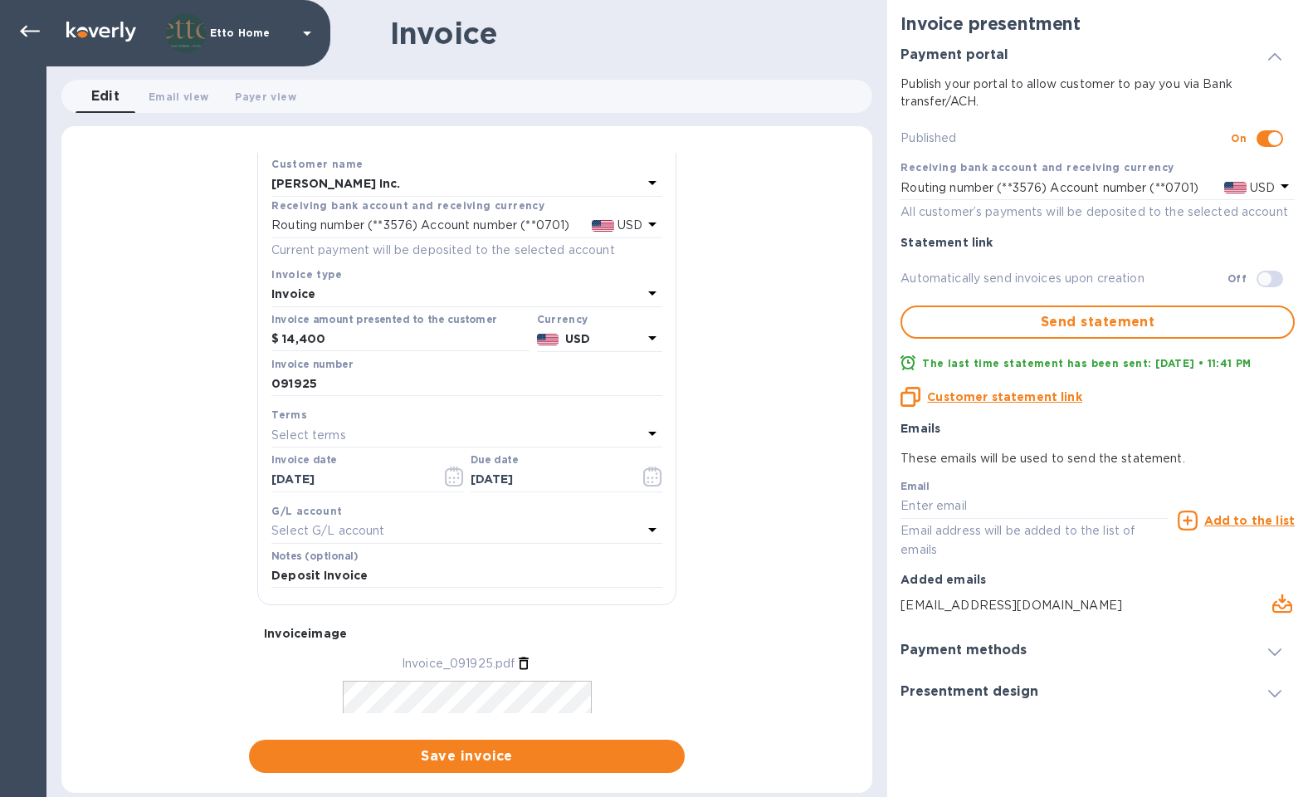
scroll to position [171, 0]
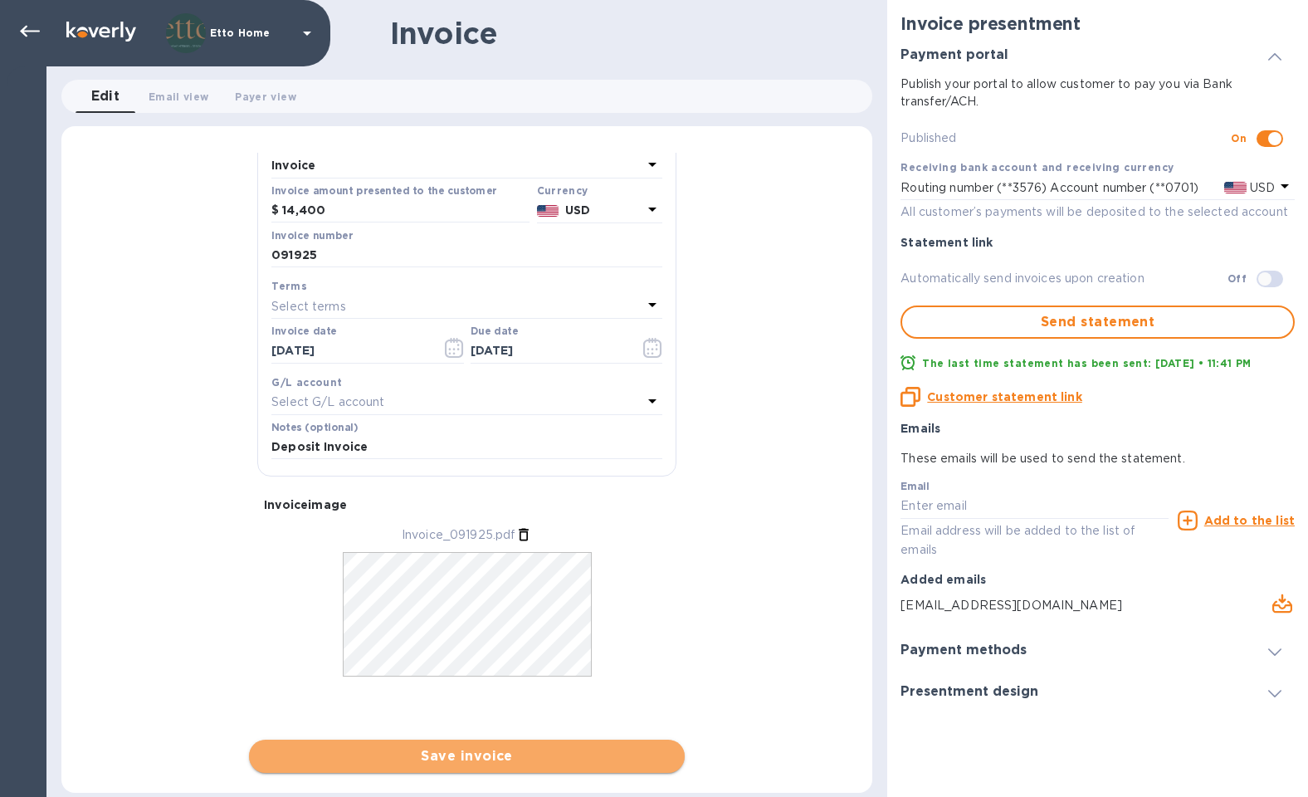
click at [537, 675] on span "Save invoice" at bounding box center [466, 756] width 409 height 20
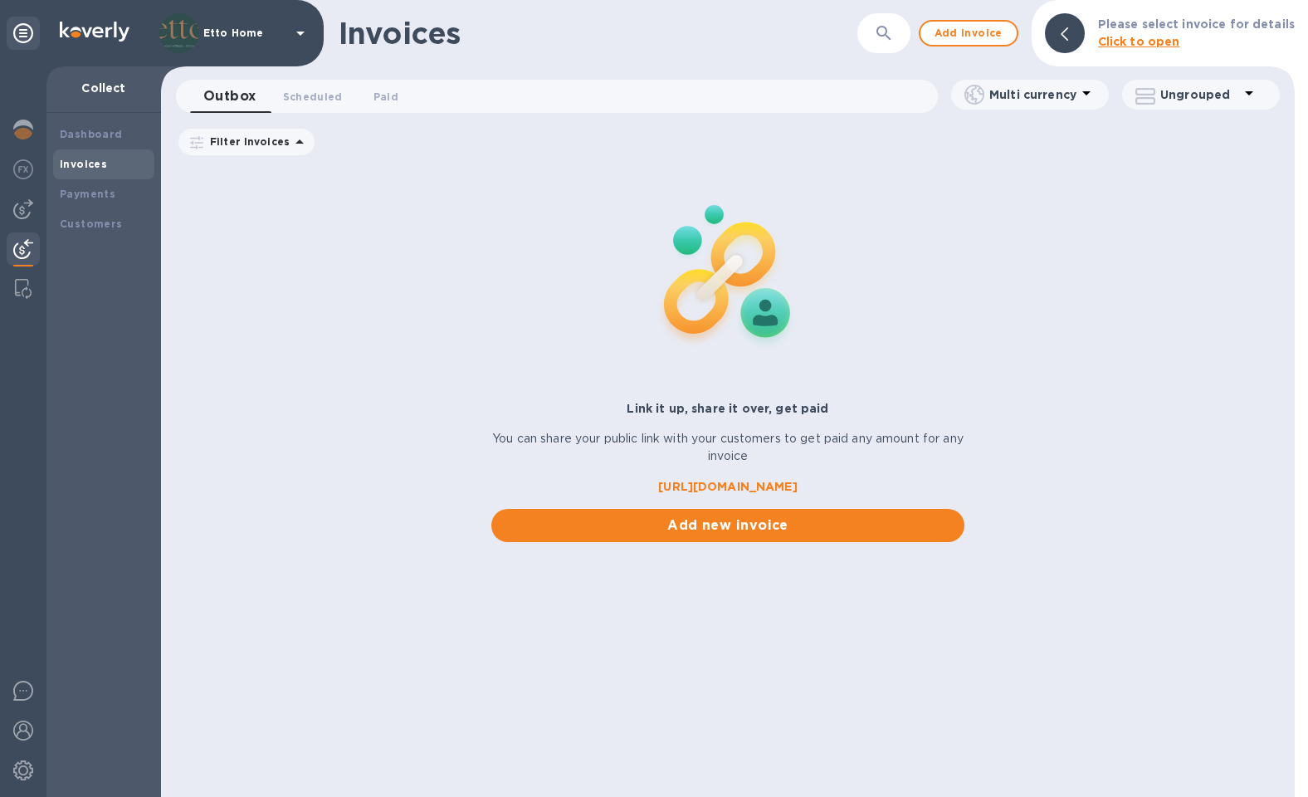
click at [510, 251] on div at bounding box center [728, 276] width 486 height 236
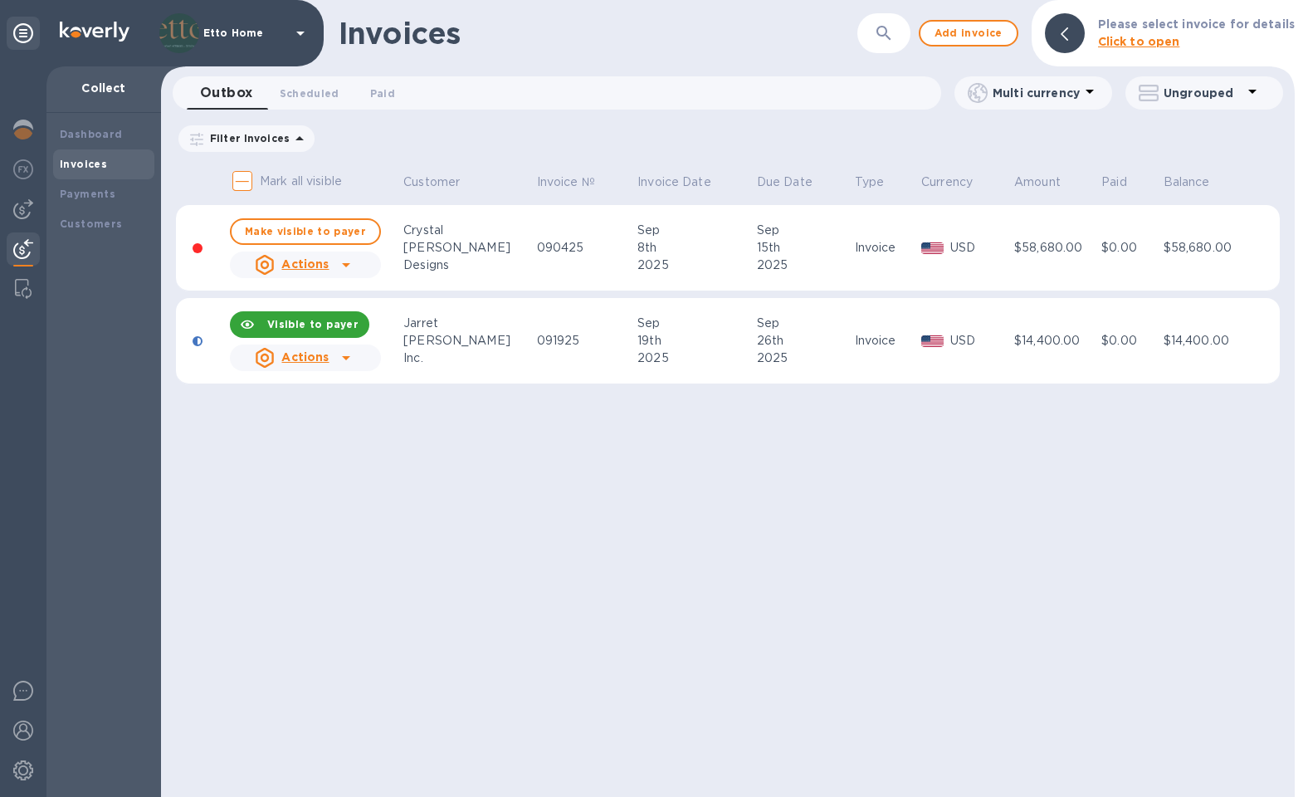
click at [341, 361] on icon at bounding box center [346, 358] width 20 height 20
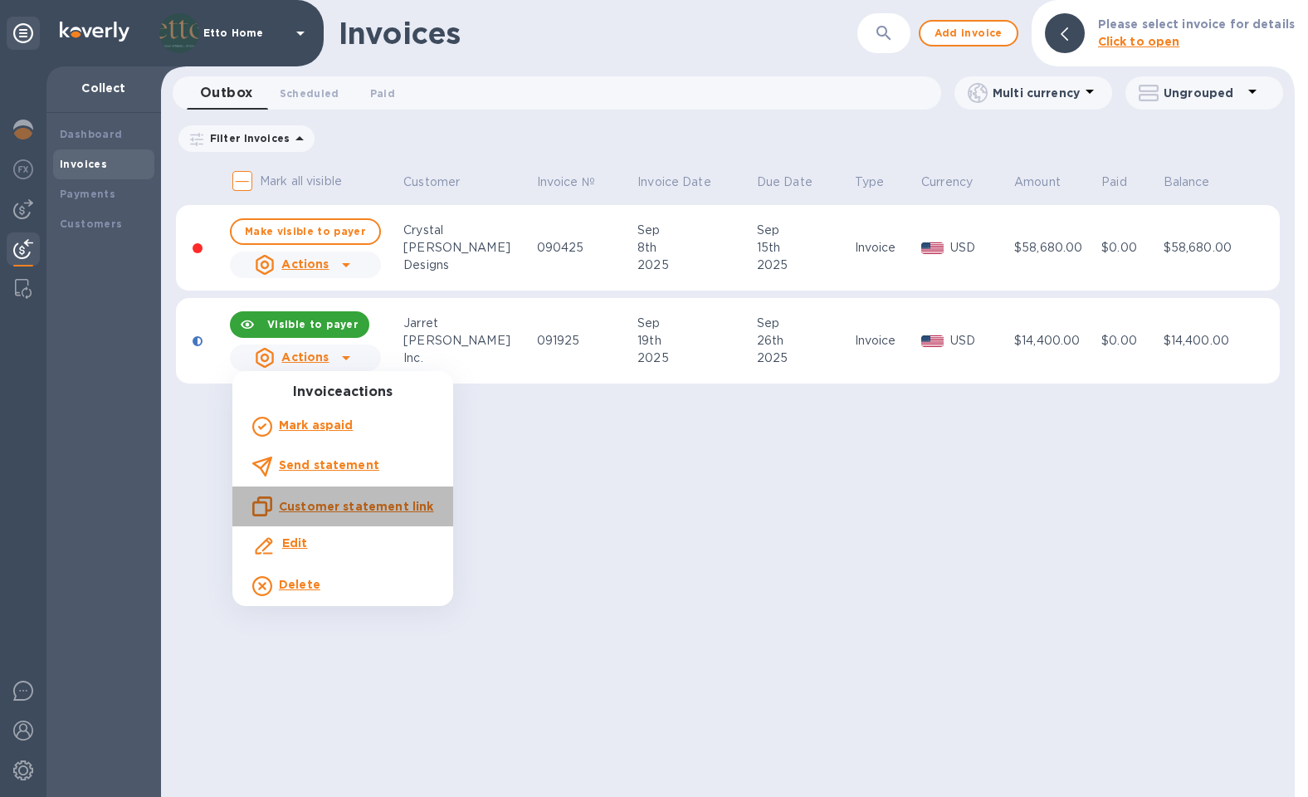
click at [359, 509] on u "Customer statement link" at bounding box center [356, 506] width 154 height 13
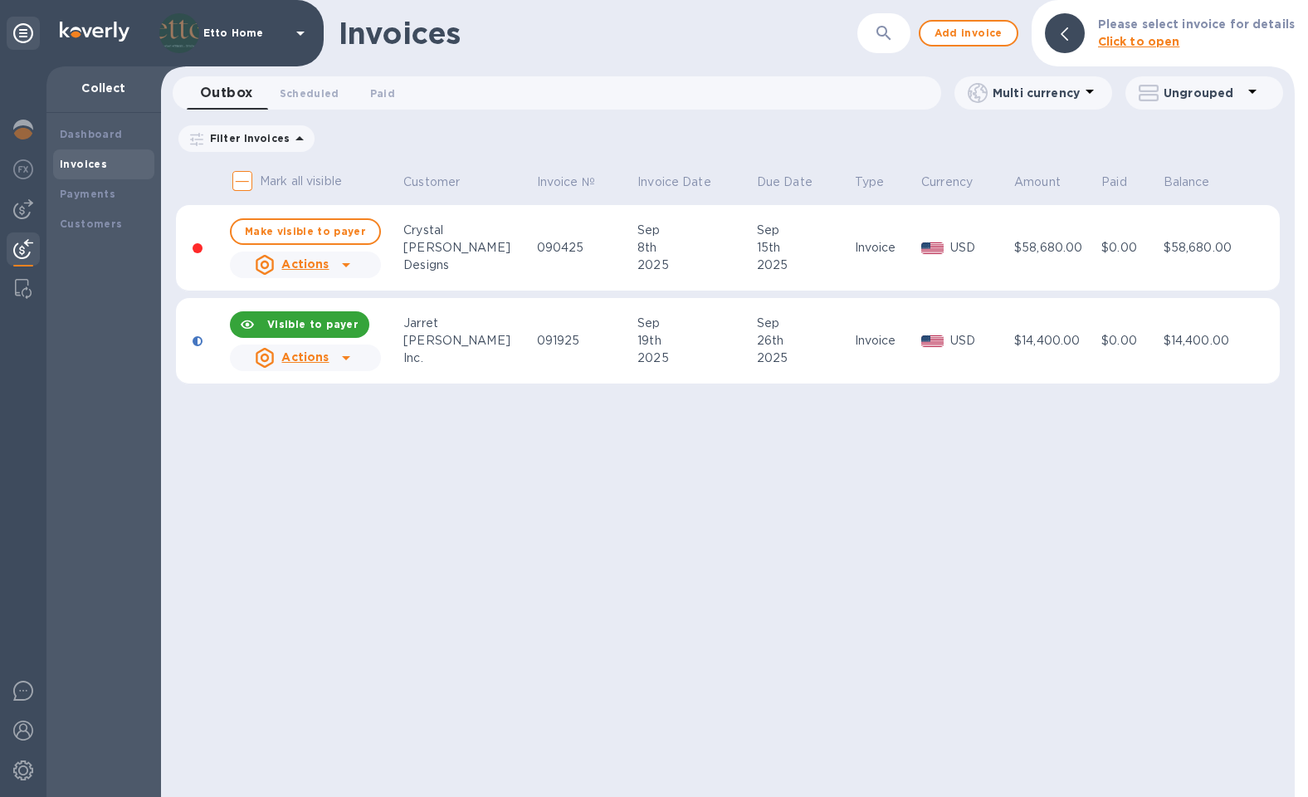
click at [336, 356] on icon at bounding box center [346, 358] width 20 height 20
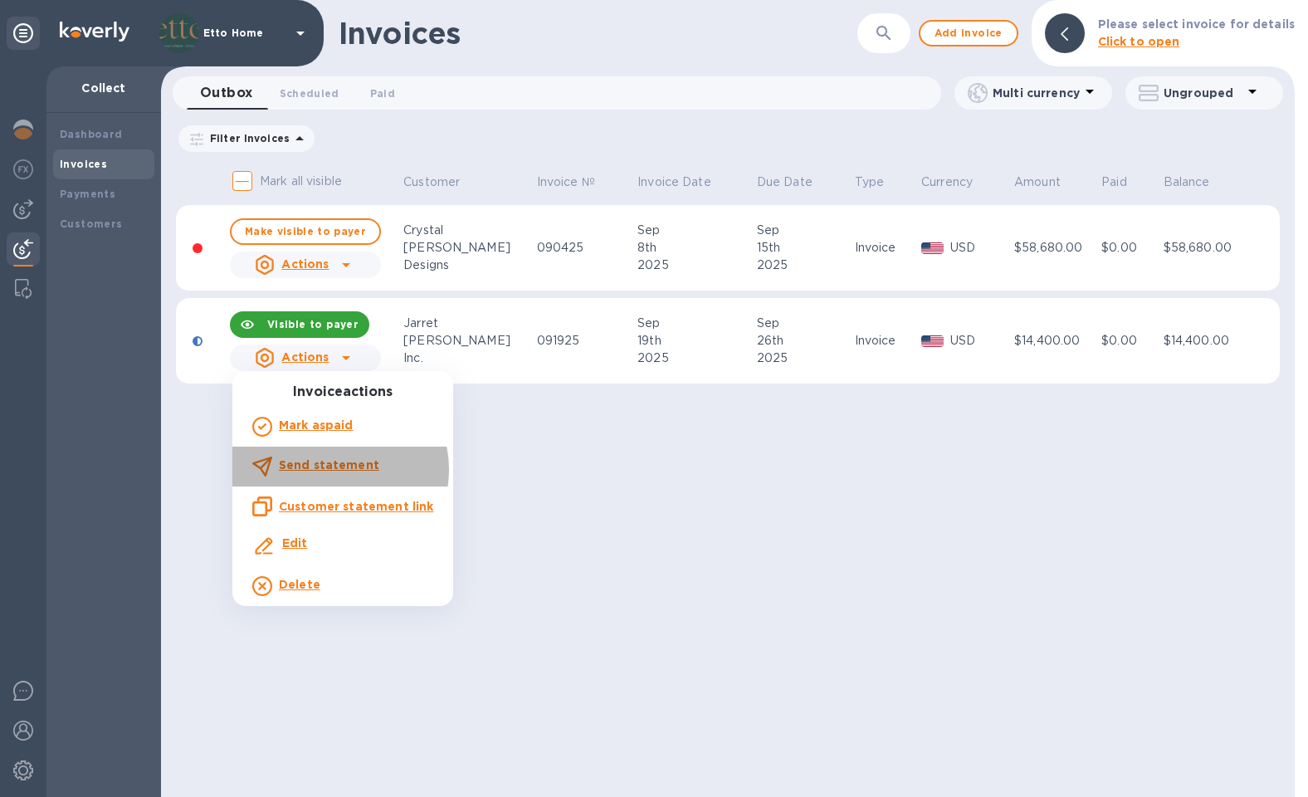
click at [339, 469] on b "Send statement" at bounding box center [329, 464] width 100 height 13
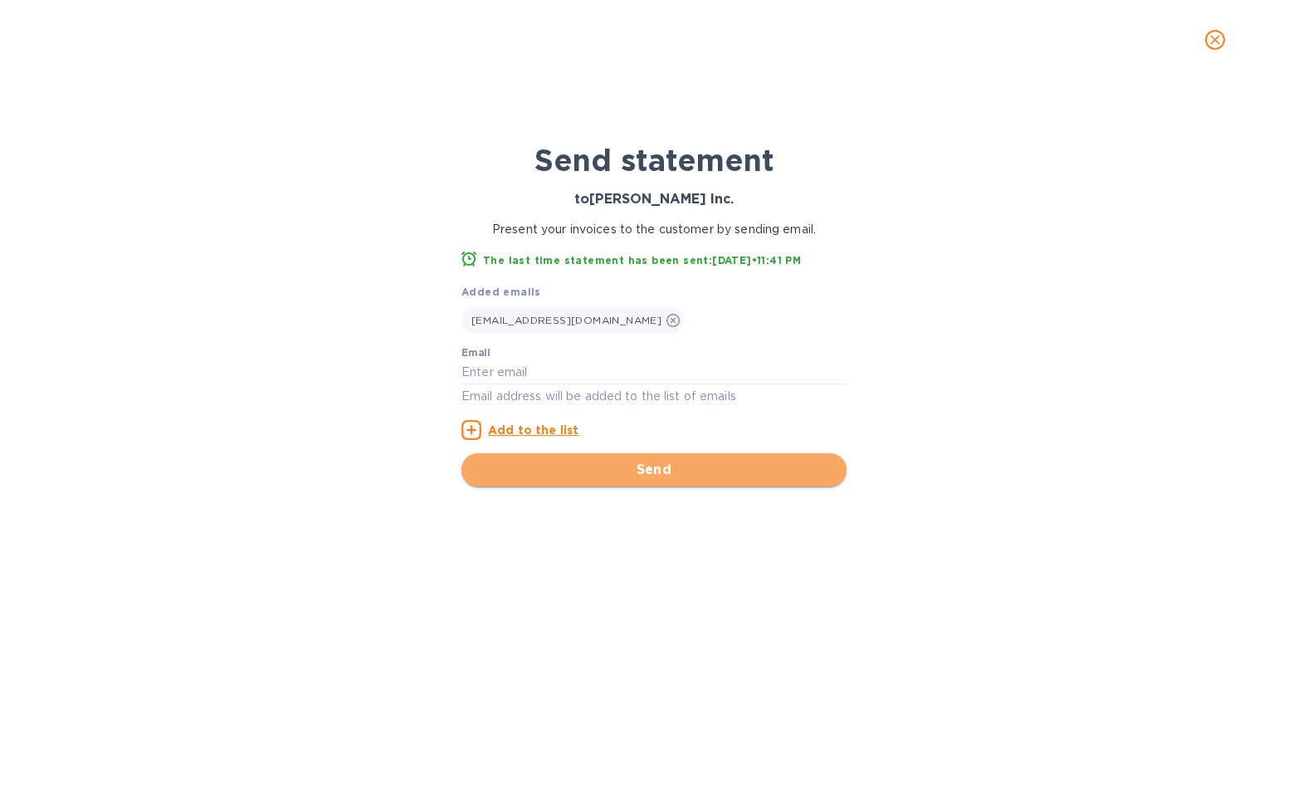
click at [673, 474] on span "Send" at bounding box center [654, 470] width 359 height 20
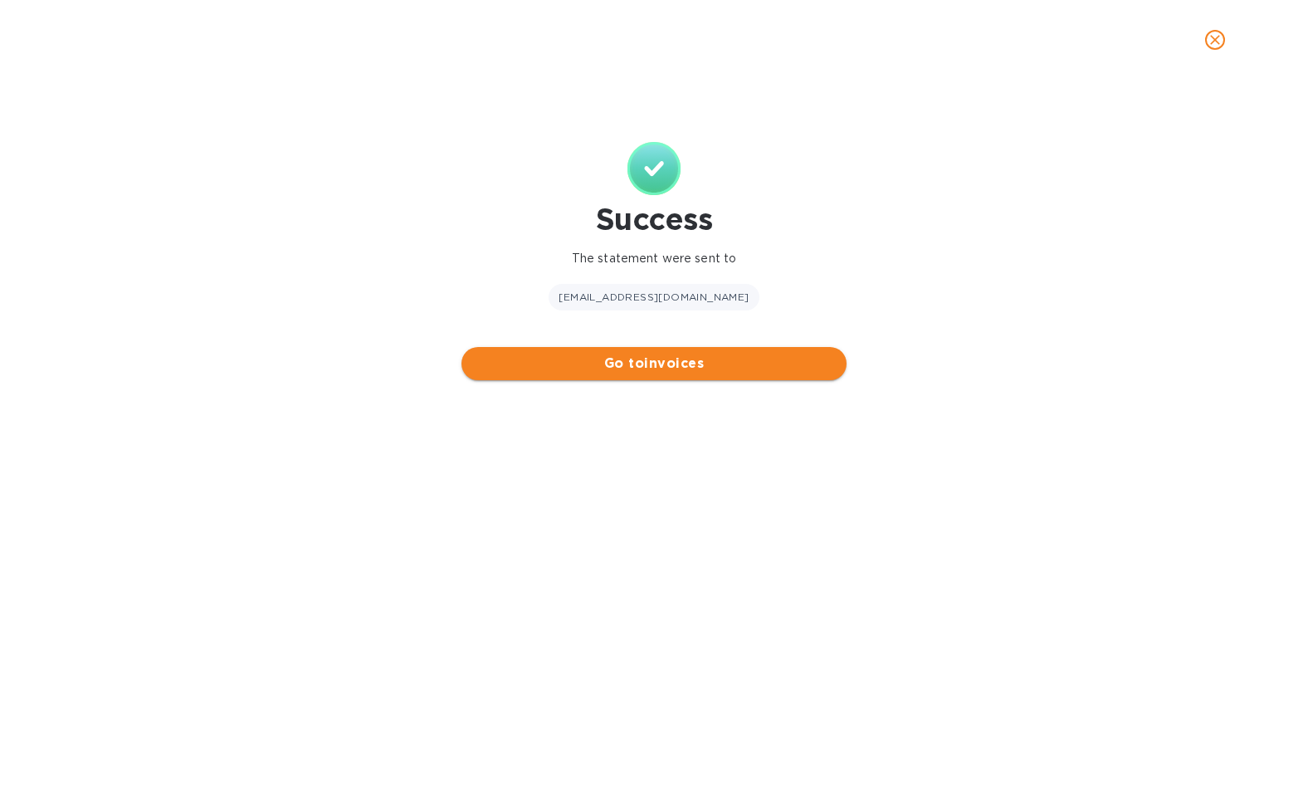
click at [708, 364] on span "Go to invoices" at bounding box center [654, 364] width 359 height 20
